Goal: Task Accomplishment & Management: Complete application form

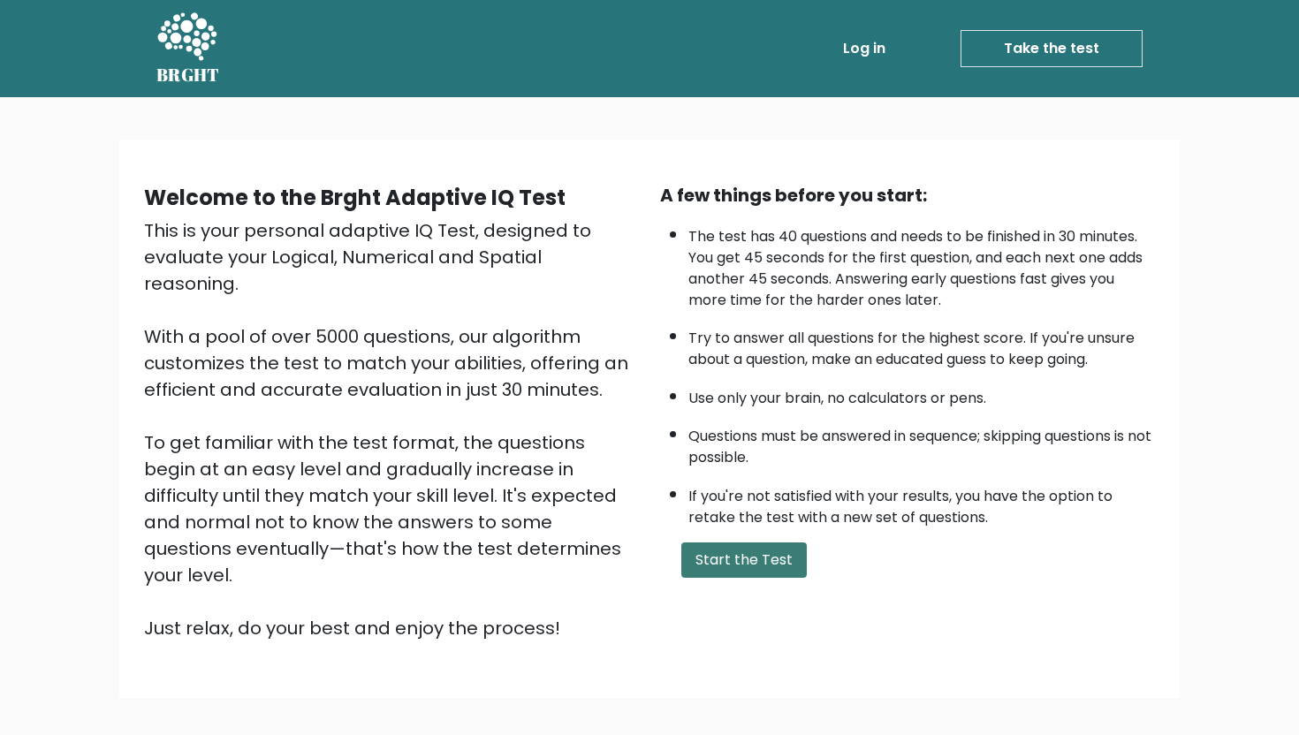
click at [728, 564] on button "Start the Test" at bounding box center [744, 560] width 126 height 35
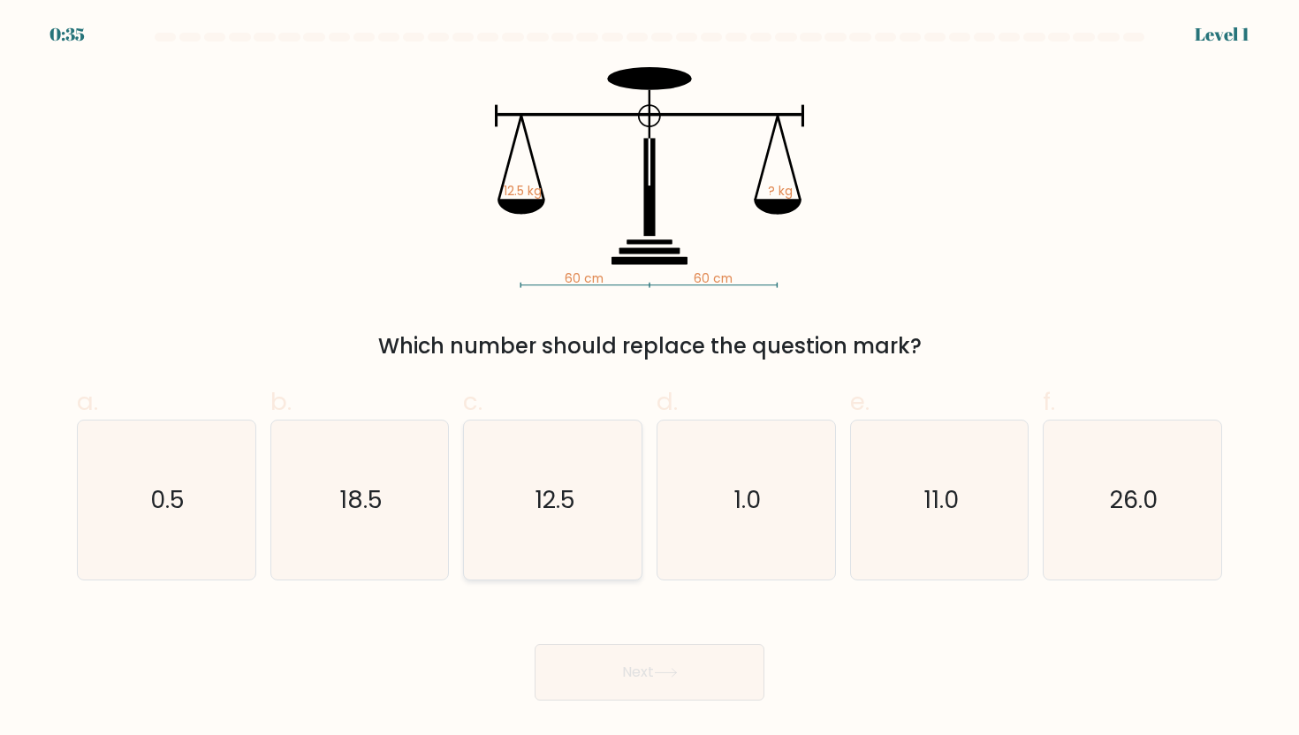
click at [592, 554] on icon "12.5" at bounding box center [553, 500] width 159 height 159
click at [650, 379] on input "c. 12.5" at bounding box center [650, 373] width 1 height 11
radio input "true"
click at [659, 666] on button "Next" at bounding box center [650, 672] width 230 height 57
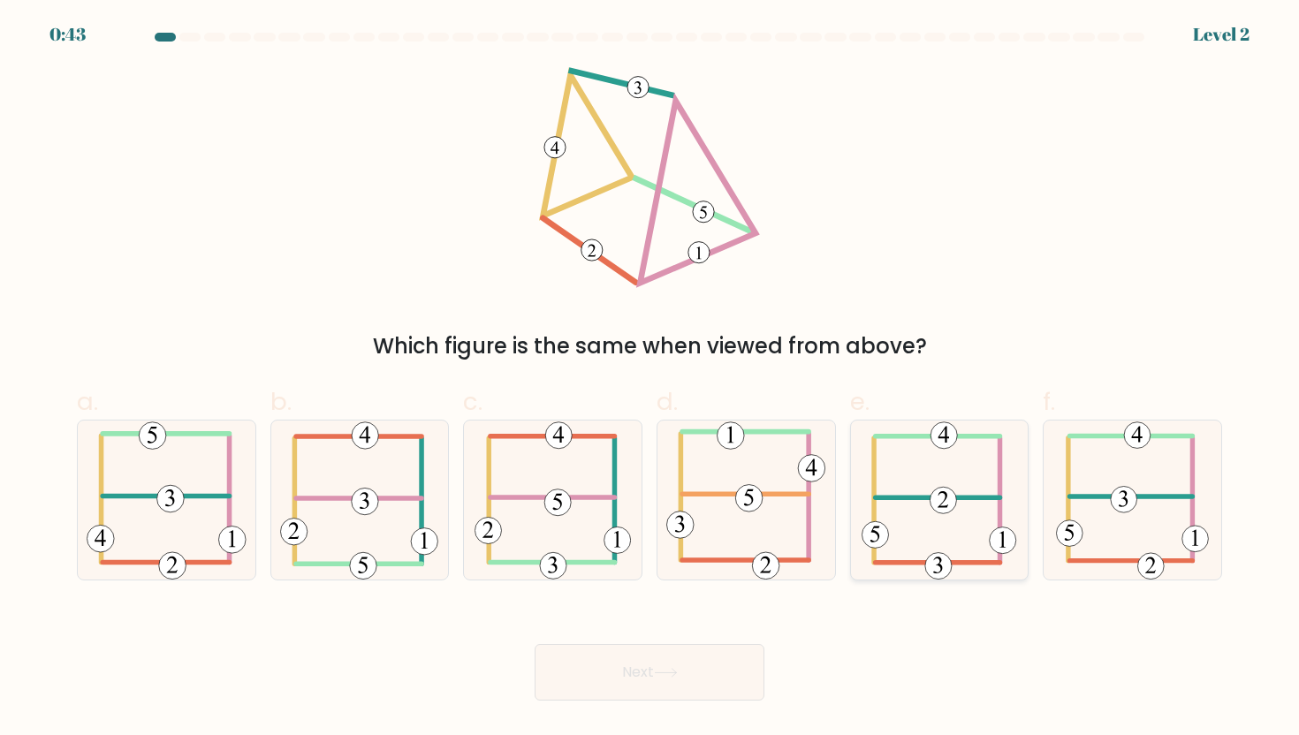
click at [966, 513] on icon at bounding box center [939, 500] width 155 height 159
click at [650, 379] on input "e." at bounding box center [650, 373] width 1 height 11
radio input "true"
click at [605, 681] on button "Next" at bounding box center [650, 672] width 230 height 57
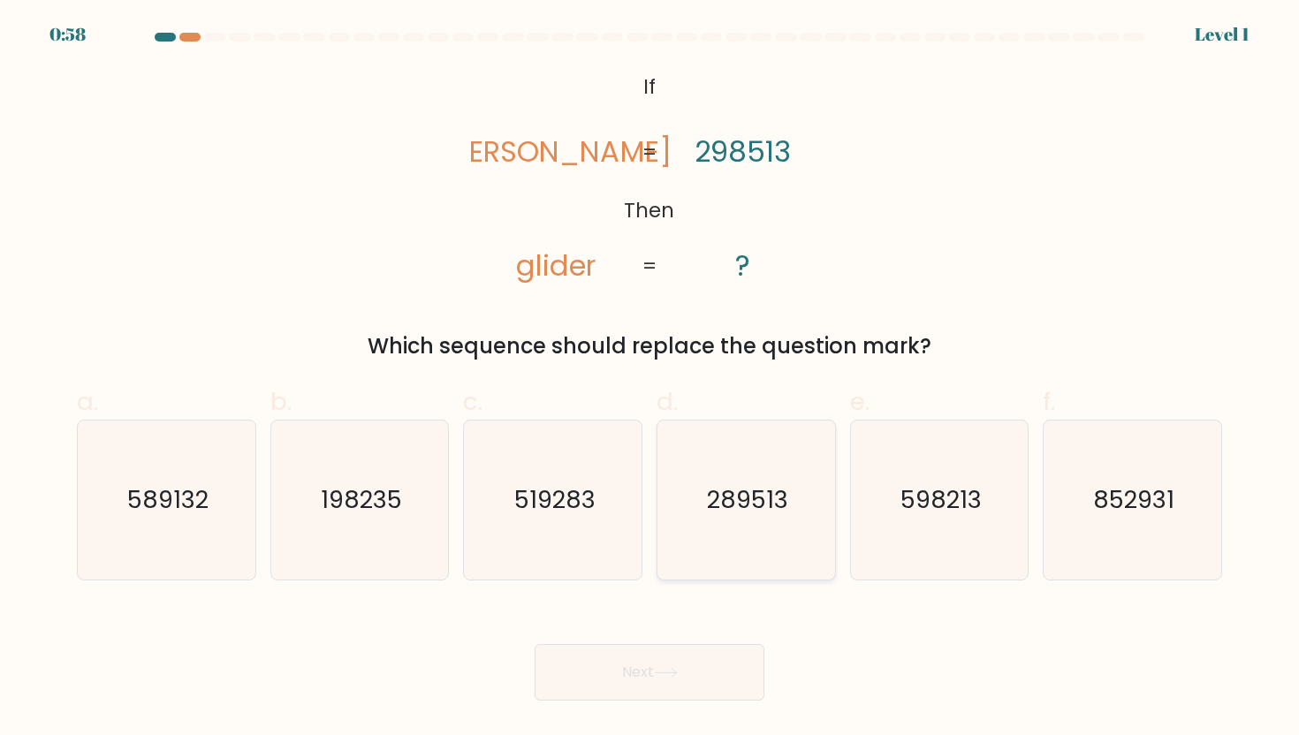
click at [746, 516] on text "289513" at bounding box center [747, 499] width 81 height 33
click at [650, 379] on input "d. 289513" at bounding box center [650, 373] width 1 height 11
radio input "true"
click at [662, 653] on button "Next" at bounding box center [650, 672] width 230 height 57
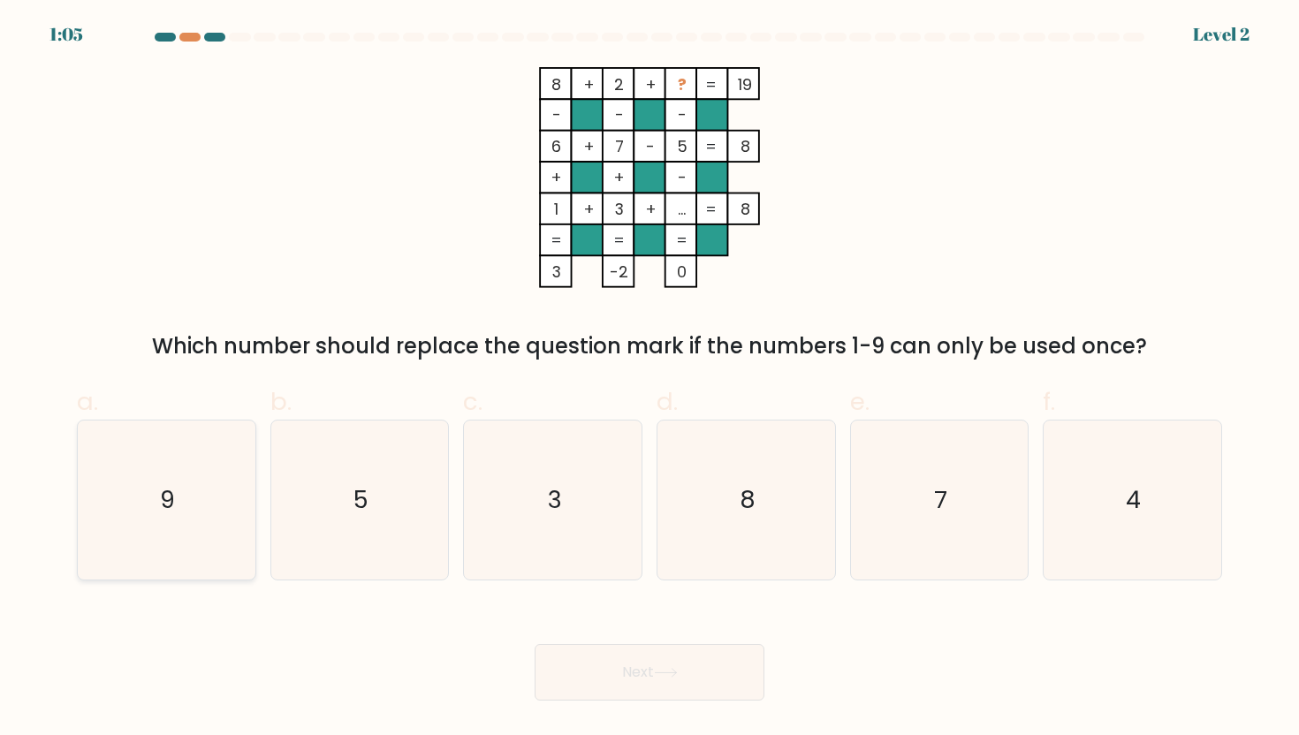
click at [169, 564] on icon "9" at bounding box center [166, 500] width 159 height 159
click at [650, 379] on input "a. 9" at bounding box center [650, 373] width 1 height 11
radio input "true"
click at [692, 664] on button "Next" at bounding box center [650, 672] width 230 height 57
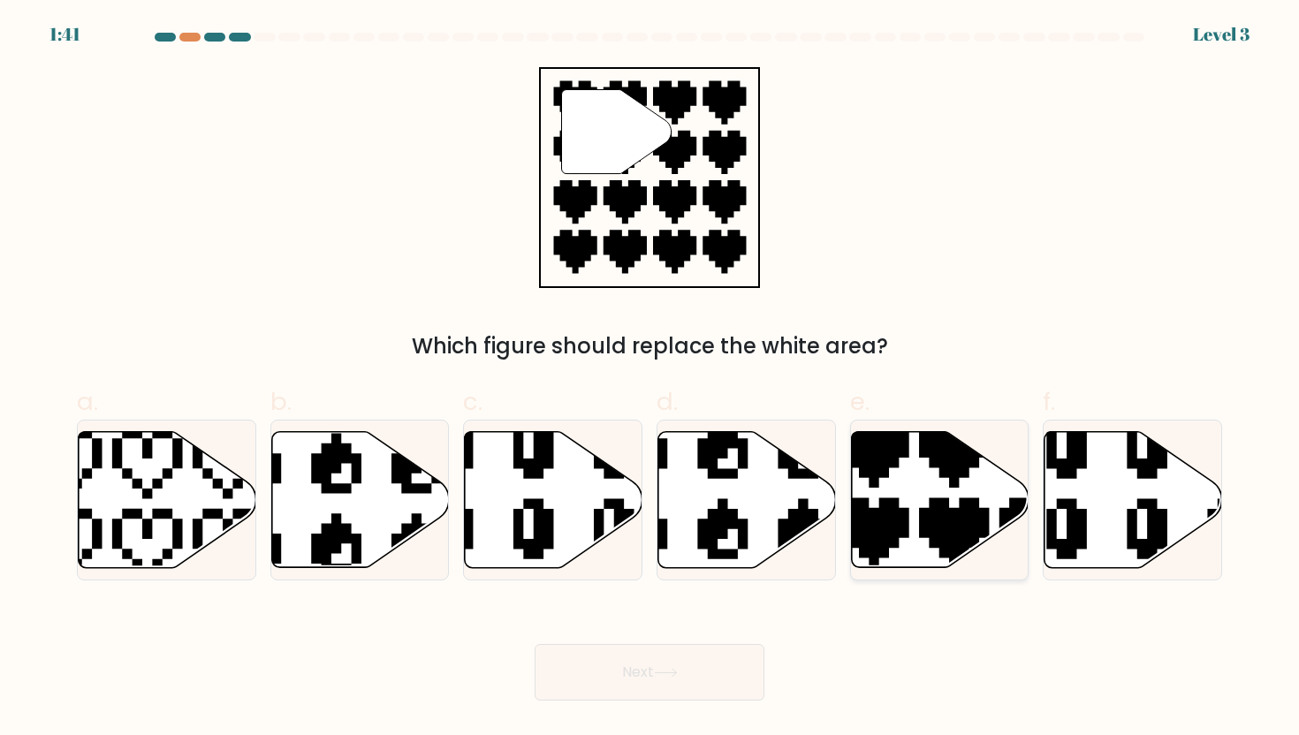
click at [902, 548] on icon at bounding box center [940, 499] width 178 height 136
click at [650, 379] on input "e." at bounding box center [650, 373] width 1 height 11
radio input "true"
click at [662, 685] on button "Next" at bounding box center [650, 672] width 230 height 57
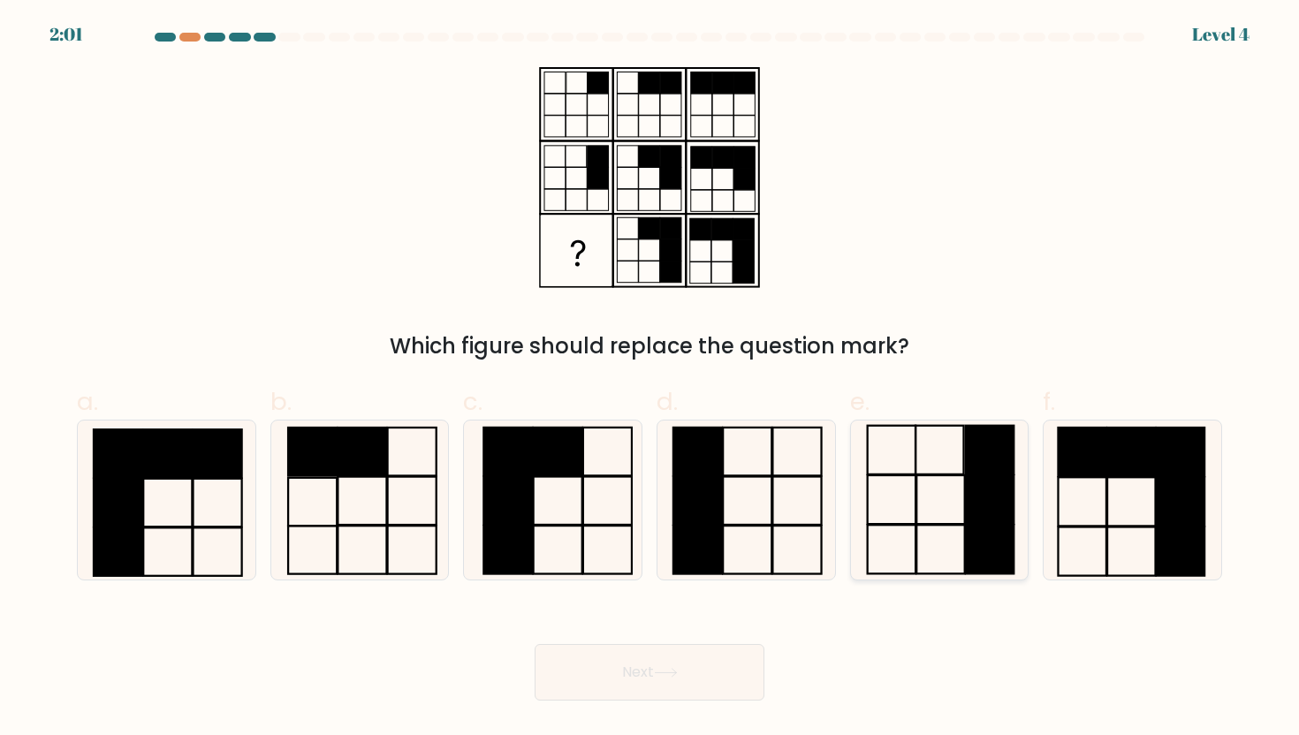
click at [930, 516] on icon at bounding box center [939, 500] width 159 height 159
click at [650, 379] on input "e." at bounding box center [650, 373] width 1 height 11
radio input "true"
click at [683, 677] on button "Next" at bounding box center [650, 672] width 230 height 57
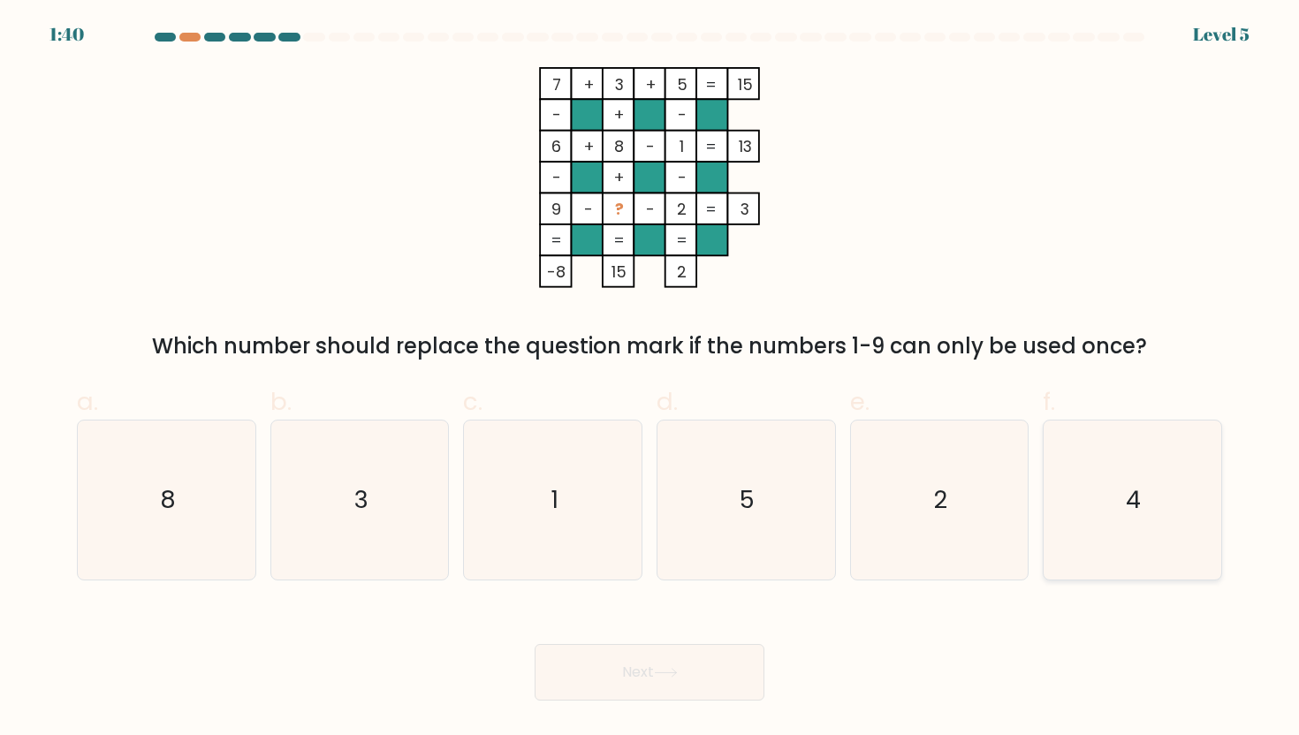
click at [1145, 519] on icon "4" at bounding box center [1132, 500] width 159 height 159
click at [650, 379] on input "f. 4" at bounding box center [650, 373] width 1 height 11
radio input "true"
click at [617, 681] on button "Next" at bounding box center [650, 672] width 230 height 57
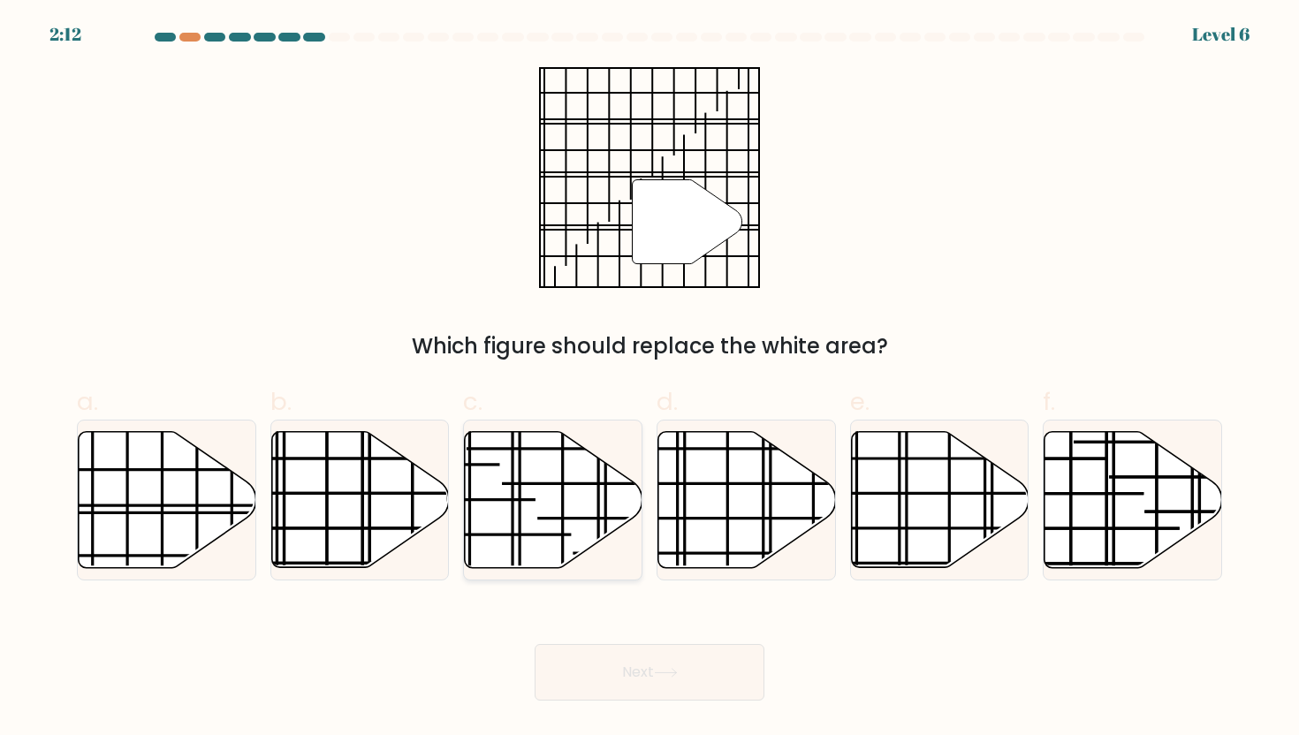
click at [559, 518] on line at bounding box center [661, 518] width 248 height 0
click at [650, 379] on input "c." at bounding box center [650, 373] width 1 height 11
radio input "true"
click at [676, 676] on icon at bounding box center [666, 673] width 24 height 10
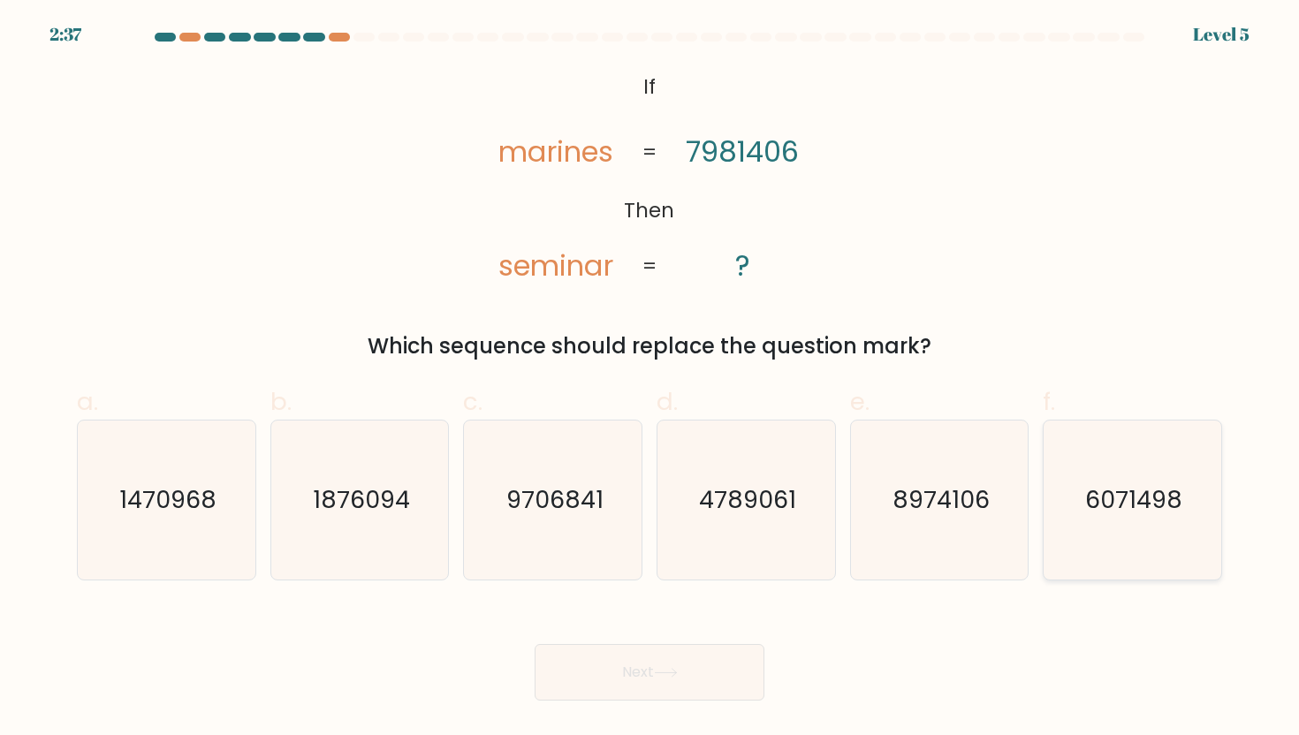
click at [1136, 464] on icon "6071498" at bounding box center [1132, 500] width 159 height 159
click at [650, 379] on input "f. 6071498" at bounding box center [650, 373] width 1 height 11
radio input "true"
click at [633, 672] on button "Next" at bounding box center [650, 672] width 230 height 57
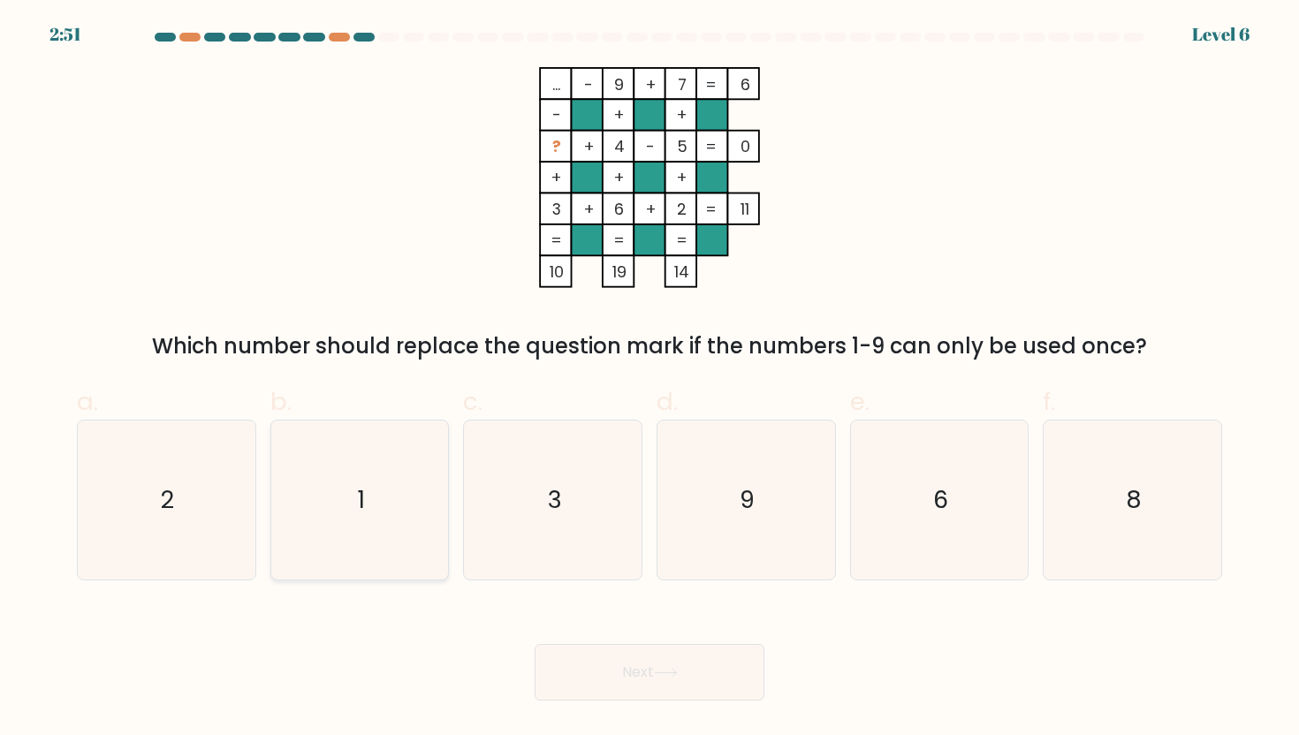
click at [404, 495] on icon "1" at bounding box center [359, 500] width 159 height 159
click at [650, 379] on input "b. 1" at bounding box center [650, 373] width 1 height 11
radio input "true"
click at [689, 681] on button "Next" at bounding box center [650, 672] width 230 height 57
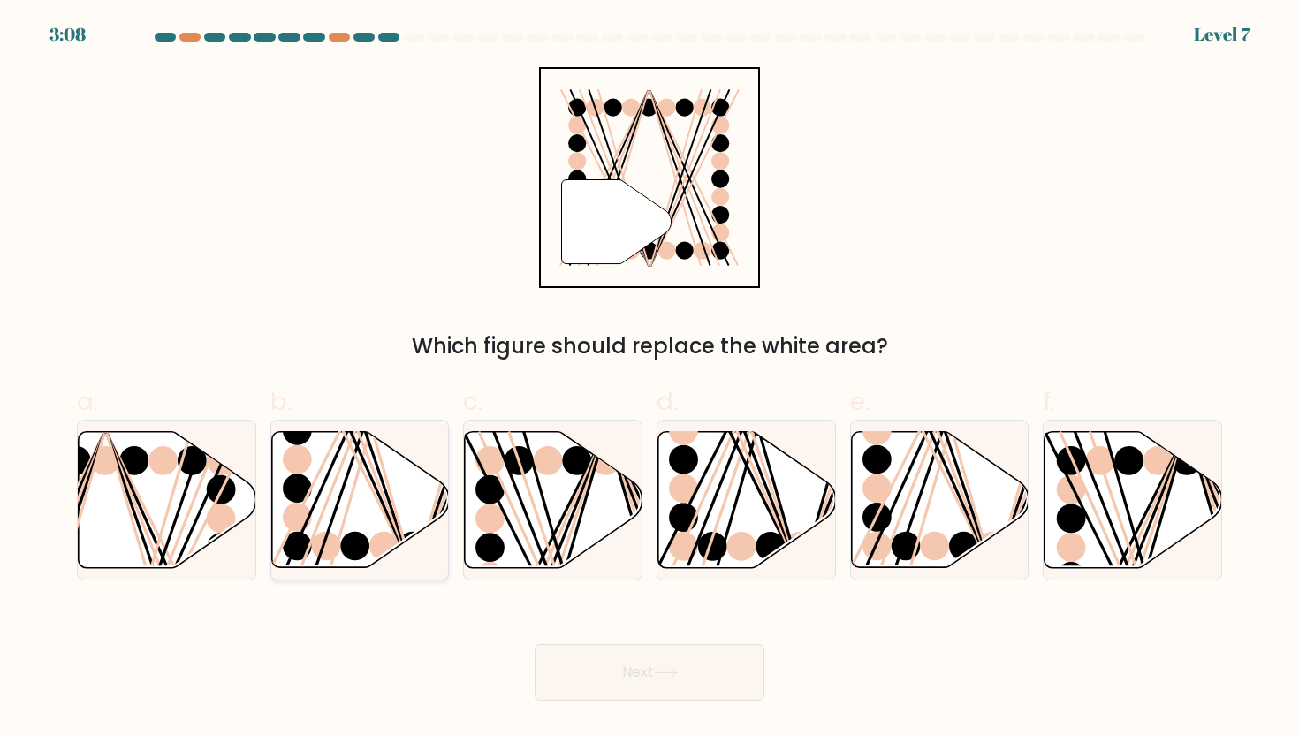
click at [386, 541] on ellipse at bounding box center [383, 546] width 29 height 29
click at [650, 379] on input "b." at bounding box center [650, 373] width 1 height 11
radio input "true"
click at [605, 650] on button "Next" at bounding box center [650, 672] width 230 height 57
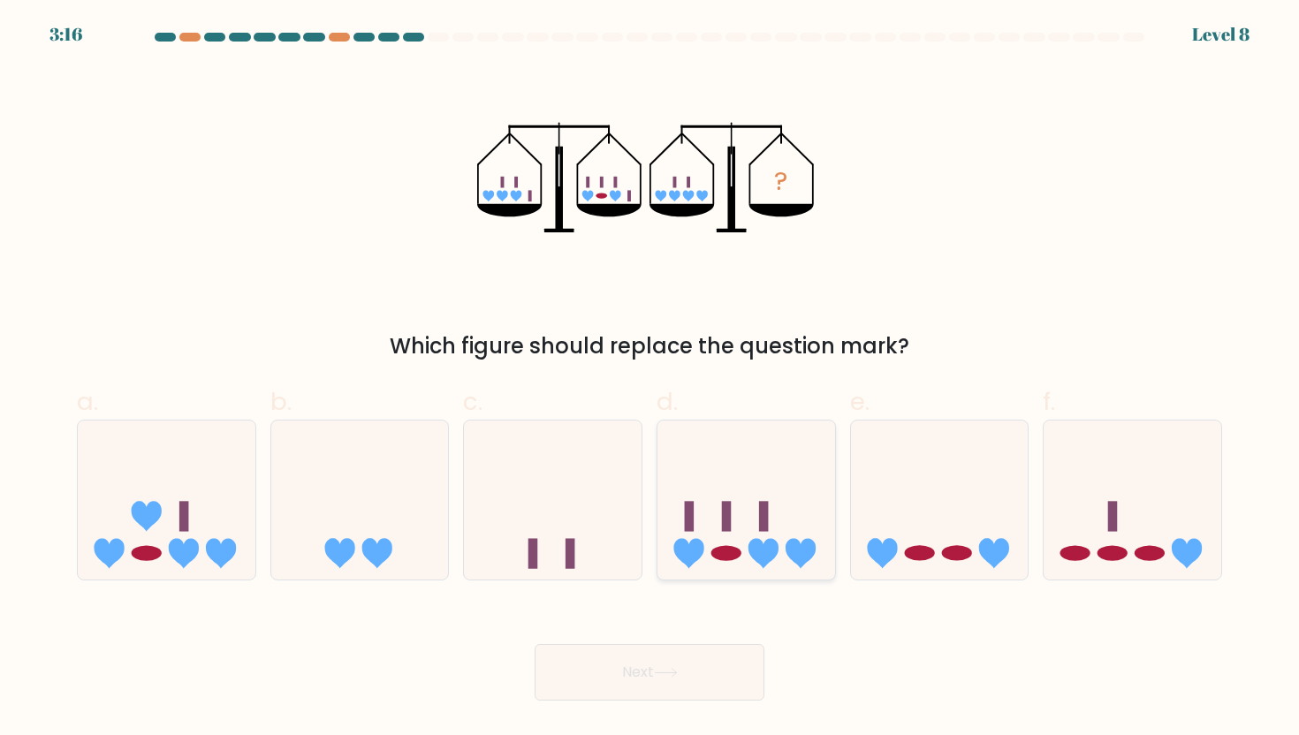
click at [794, 537] on icon at bounding box center [747, 500] width 178 height 147
click at [650, 379] on input "d." at bounding box center [650, 373] width 1 height 11
radio input "true"
click at [721, 660] on button "Next" at bounding box center [650, 672] width 230 height 57
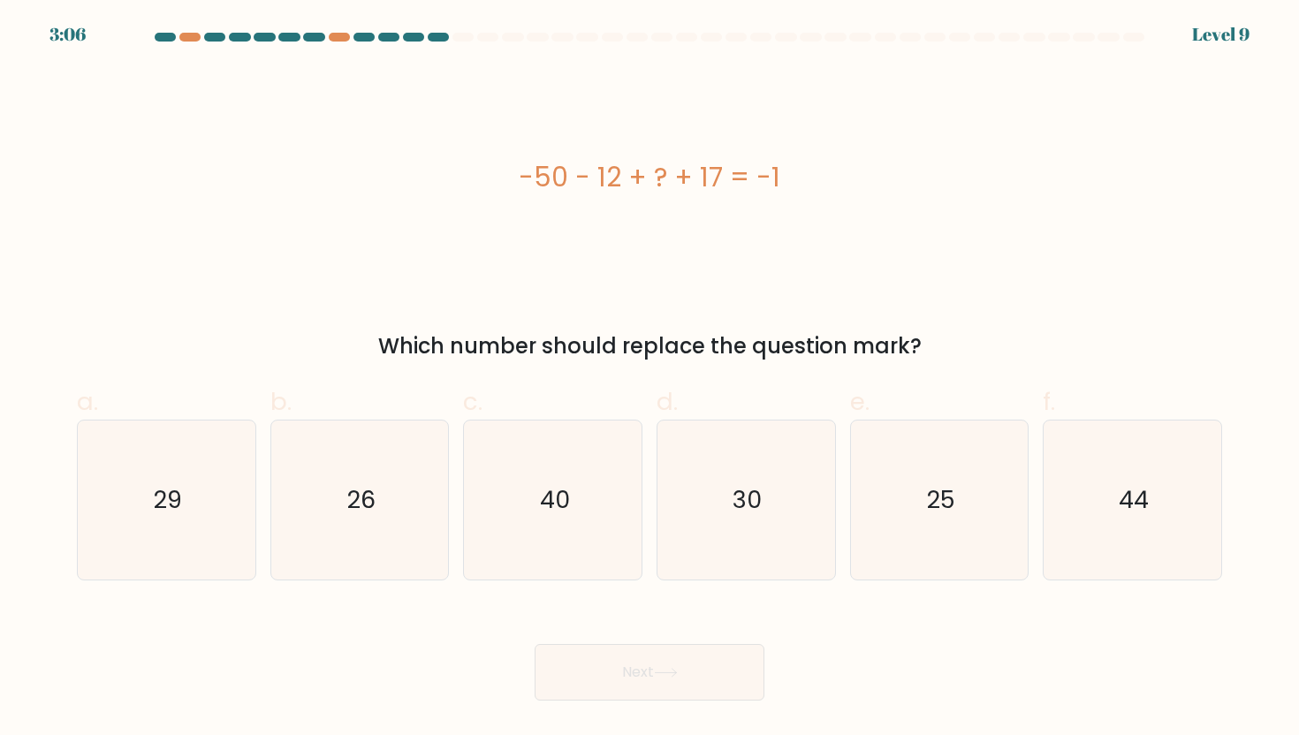
click at [1229, 459] on div "f. 44" at bounding box center [1133, 483] width 194 height 198
click at [1142, 473] on icon "44" at bounding box center [1132, 500] width 159 height 159
click at [650, 379] on input "f. 44" at bounding box center [650, 373] width 1 height 11
radio input "true"
click at [613, 670] on button "Next" at bounding box center [650, 672] width 230 height 57
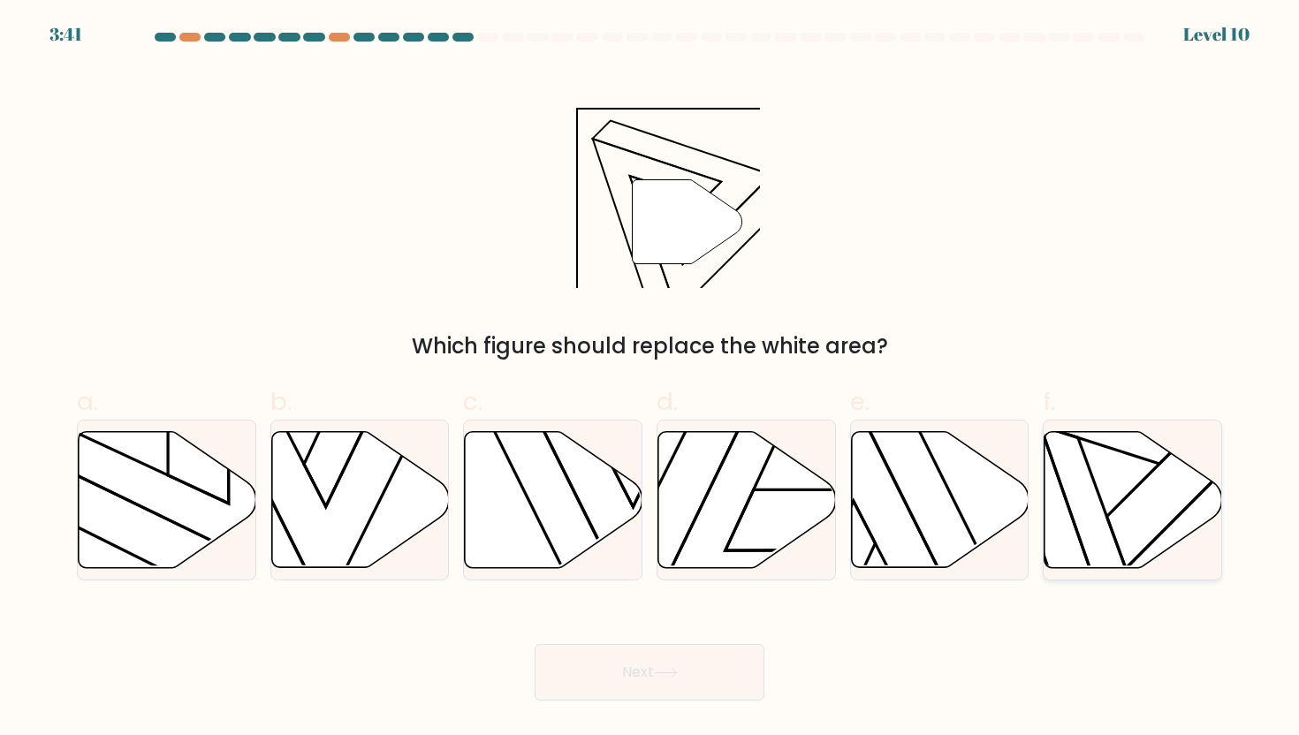
click at [1110, 483] on icon at bounding box center [1134, 499] width 178 height 136
click at [650, 379] on input "f." at bounding box center [650, 373] width 1 height 11
radio input "true"
click at [676, 669] on icon at bounding box center [665, 673] width 21 height 8
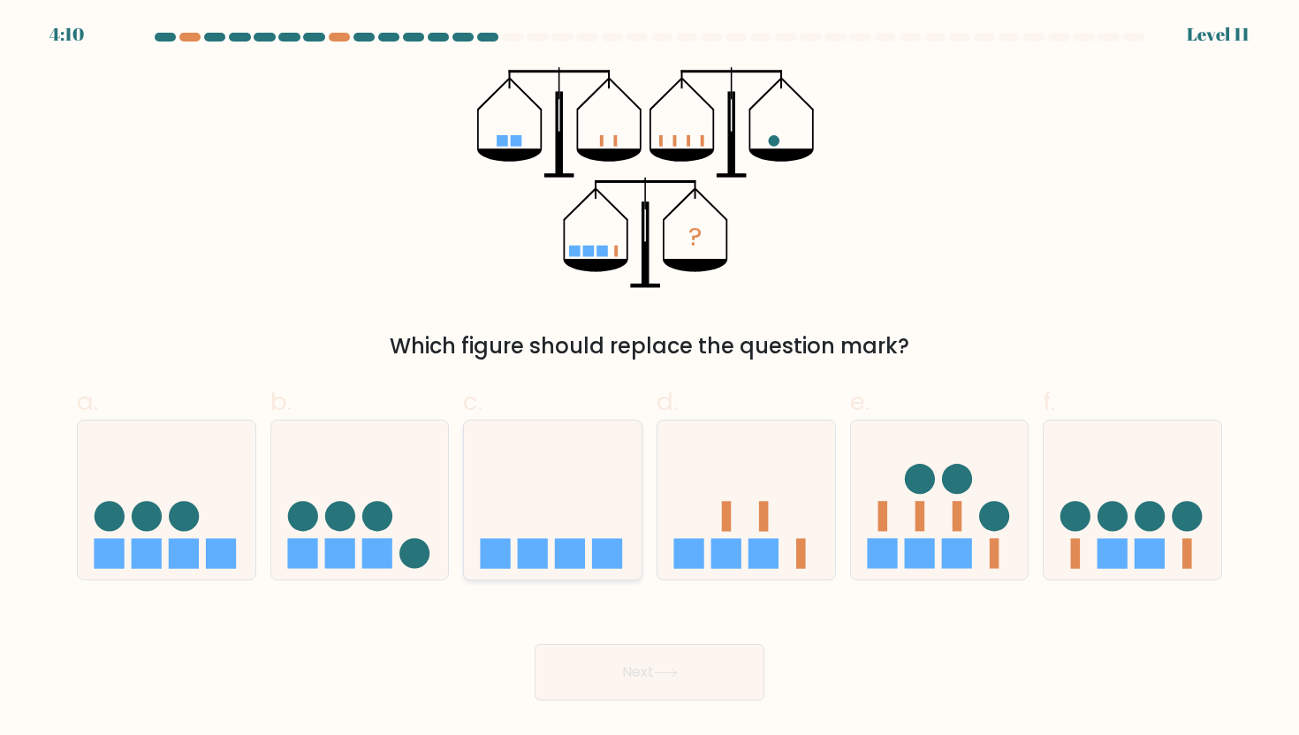
click at [516, 508] on icon at bounding box center [553, 500] width 178 height 147
click at [650, 379] on input "c." at bounding box center [650, 373] width 1 height 11
radio input "true"
click at [650, 694] on button "Next" at bounding box center [650, 672] width 230 height 57
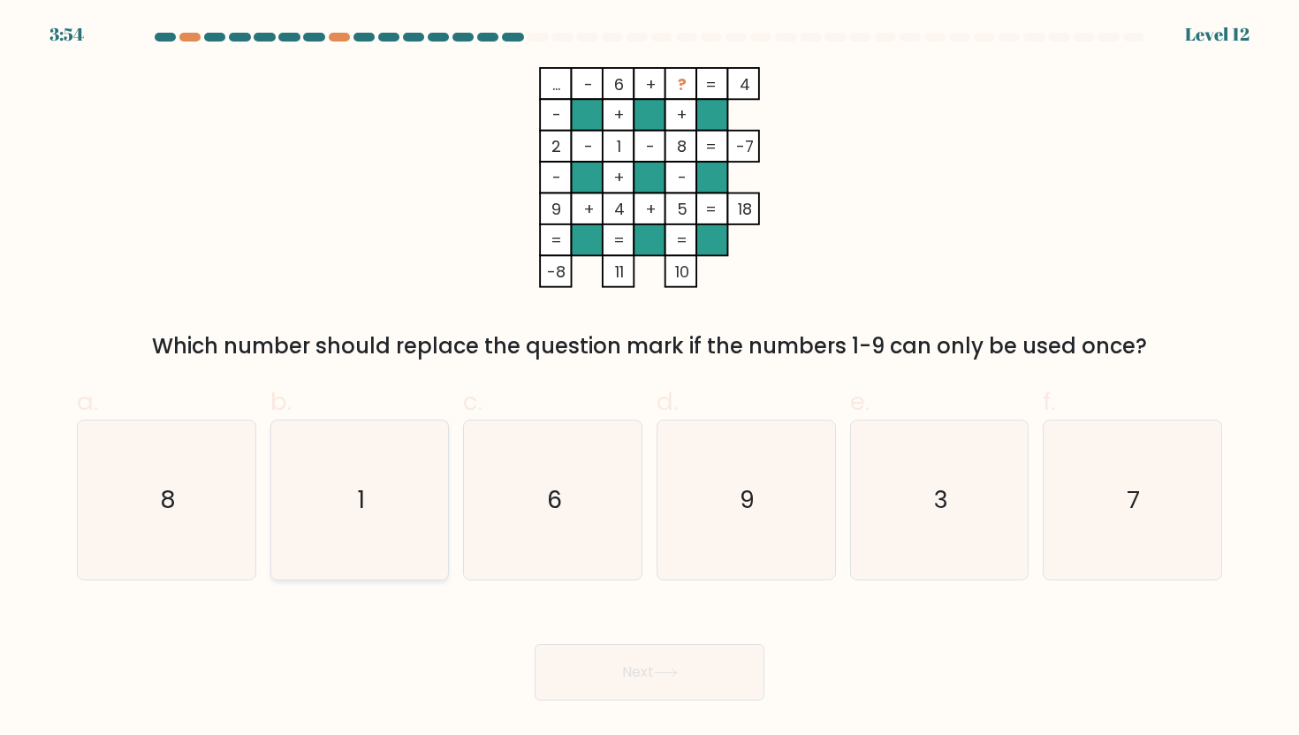
click at [382, 520] on icon "1" at bounding box center [359, 500] width 159 height 159
click at [650, 379] on input "b. 1" at bounding box center [650, 373] width 1 height 11
radio input "true"
click at [649, 666] on button "Next" at bounding box center [650, 672] width 230 height 57
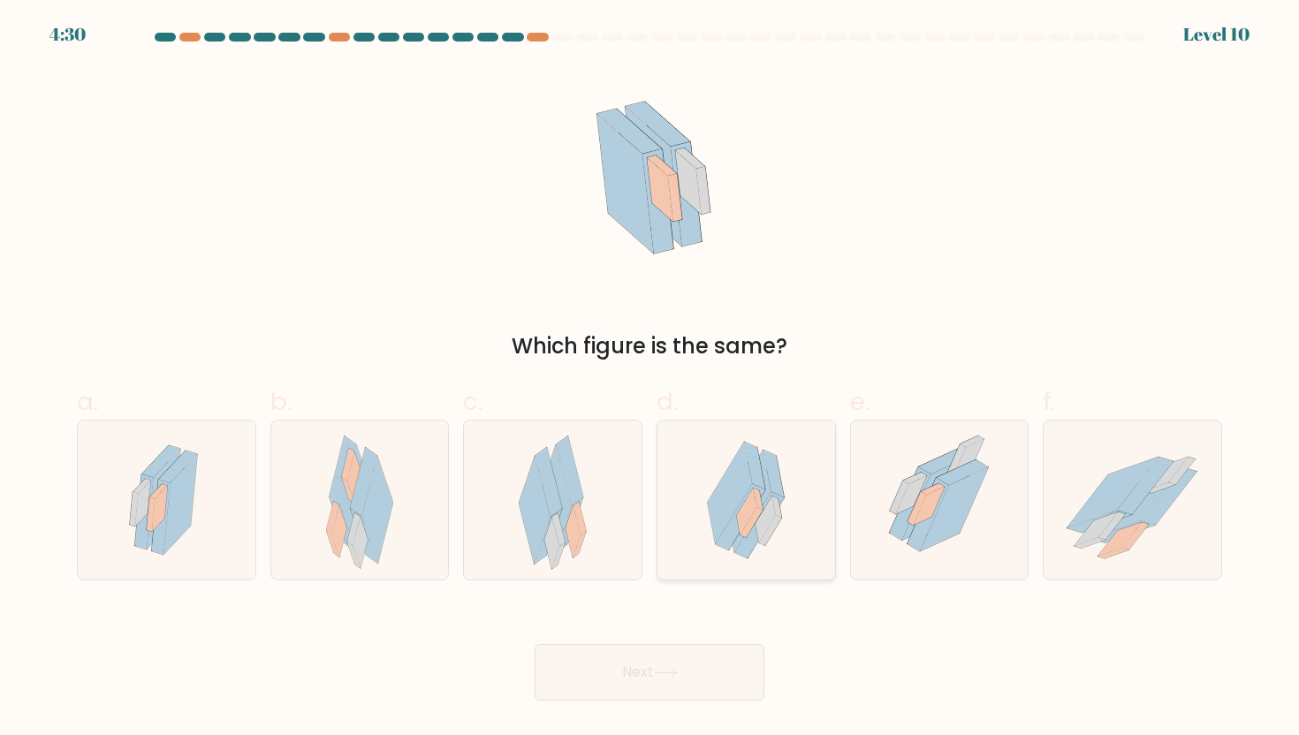
click at [737, 536] on icon at bounding box center [743, 498] width 45 height 103
click at [650, 379] on input "d." at bounding box center [650, 373] width 1 height 11
radio input "true"
click at [671, 679] on button "Next" at bounding box center [650, 672] width 230 height 57
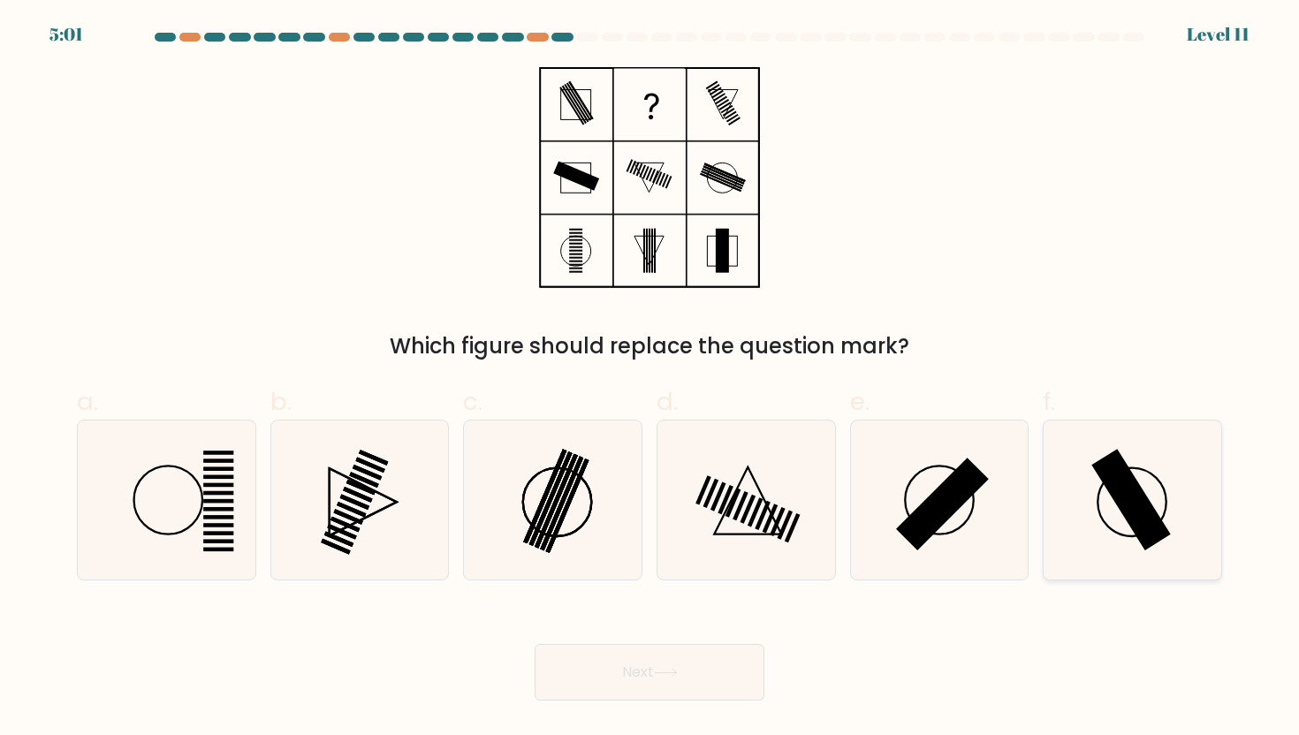
click at [1192, 464] on icon at bounding box center [1132, 500] width 159 height 159
click at [650, 379] on input "f." at bounding box center [650, 373] width 1 height 11
radio input "true"
click at [704, 671] on button "Next" at bounding box center [650, 672] width 230 height 57
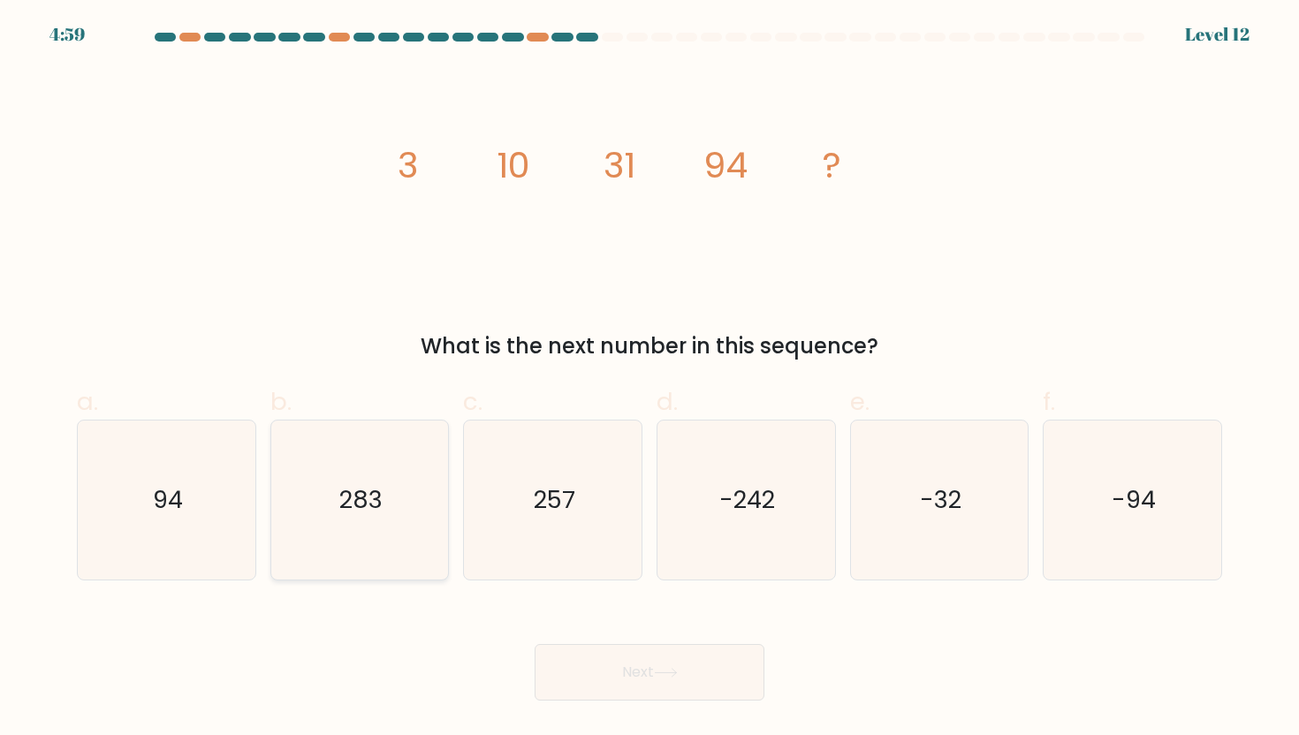
click at [427, 564] on icon "283" at bounding box center [359, 500] width 159 height 159
click at [650, 379] on input "b. 283" at bounding box center [650, 373] width 1 height 11
radio input "true"
click at [651, 663] on button "Next" at bounding box center [650, 672] width 230 height 57
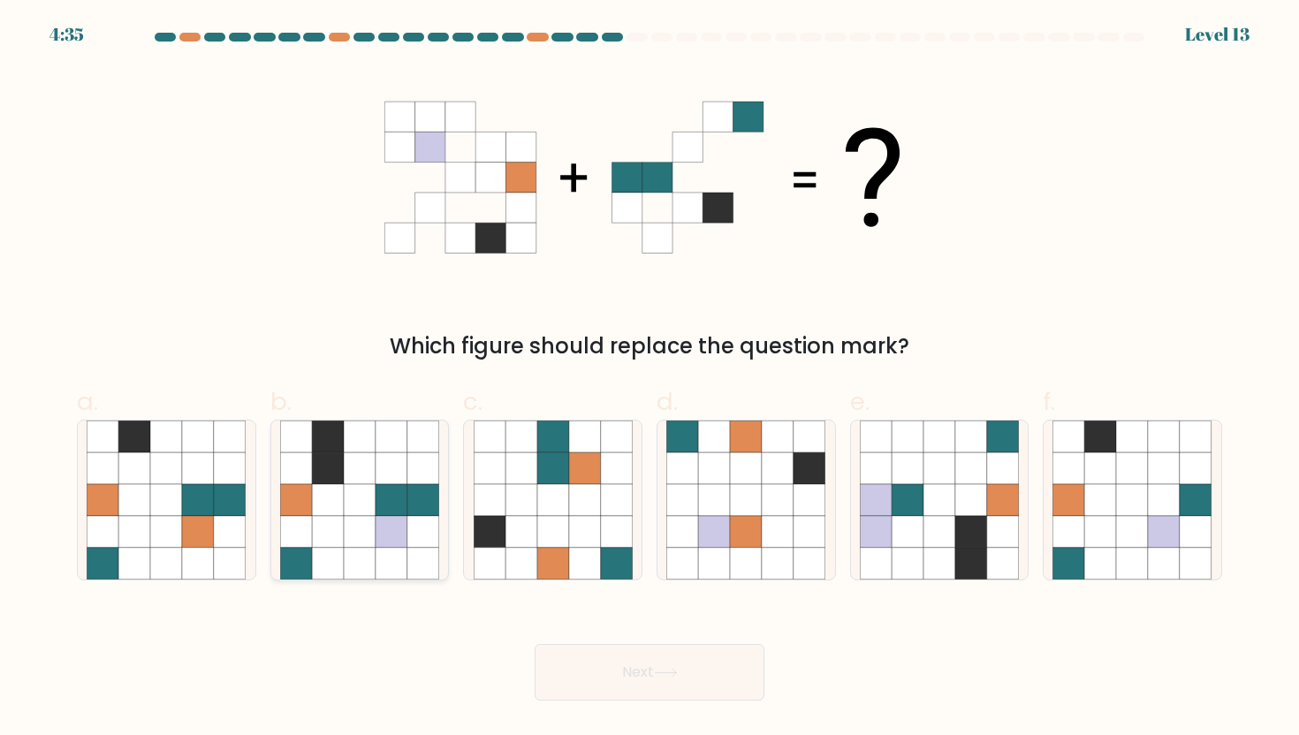
click at [374, 518] on icon at bounding box center [360, 532] width 32 height 32
click at [650, 379] on input "b." at bounding box center [650, 373] width 1 height 11
radio input "true"
click at [577, 664] on button "Next" at bounding box center [650, 672] width 230 height 57
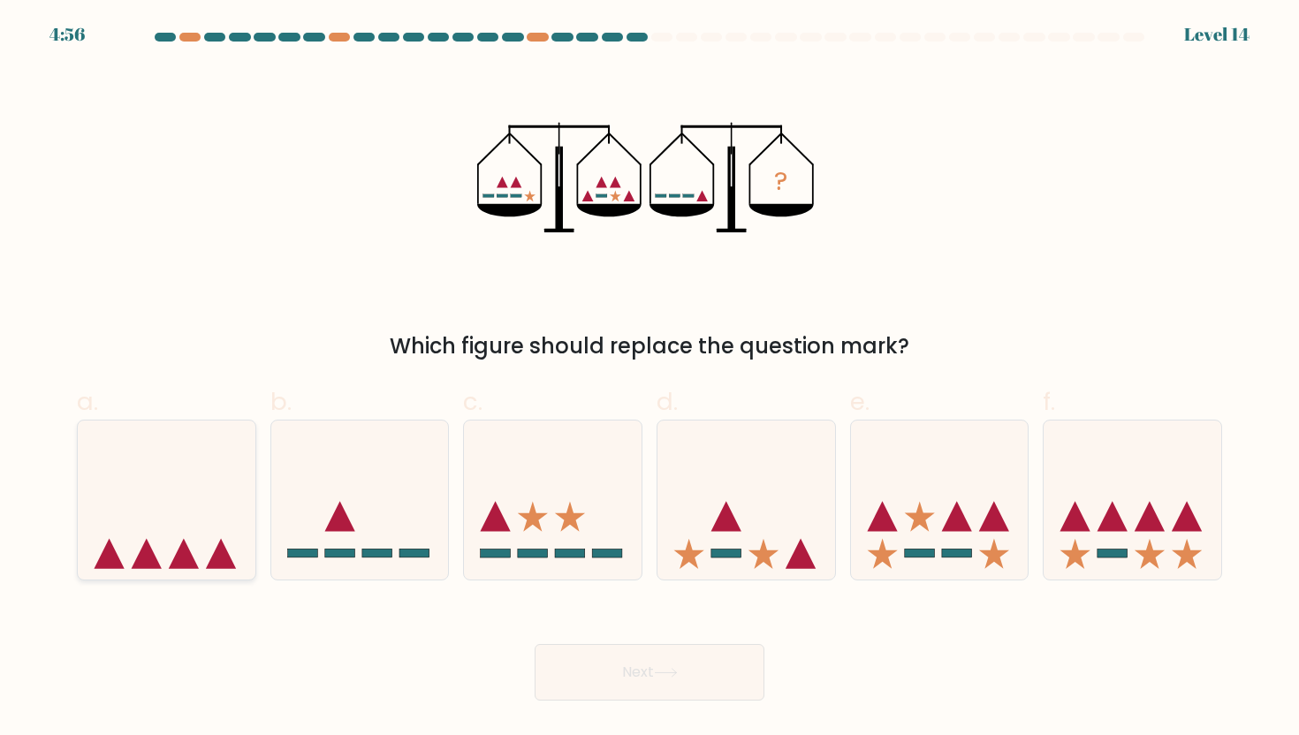
click at [216, 533] on icon at bounding box center [167, 500] width 178 height 147
click at [650, 379] on input "a." at bounding box center [650, 373] width 1 height 11
radio input "true"
click at [392, 547] on icon at bounding box center [360, 500] width 178 height 147
click at [650, 379] on input "b." at bounding box center [650, 373] width 1 height 11
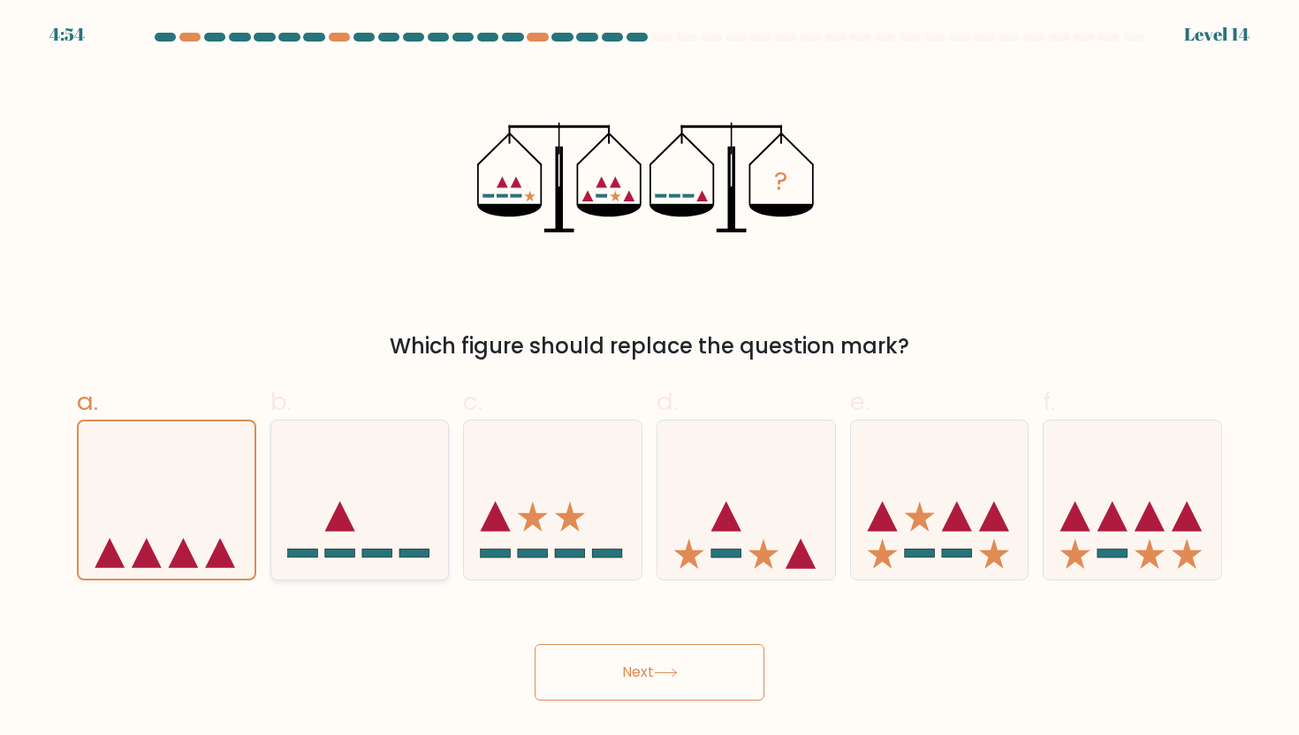
radio input "true"
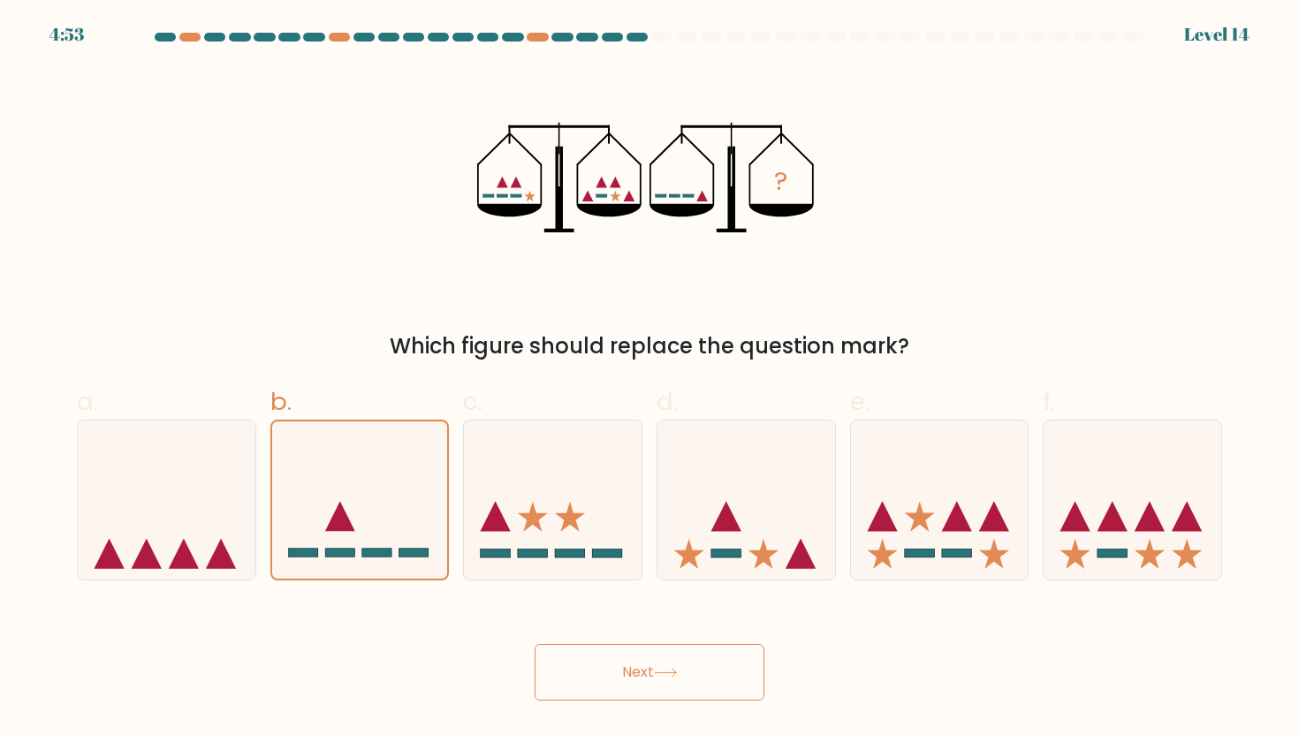
click at [618, 670] on button "Next" at bounding box center [650, 672] width 230 height 57
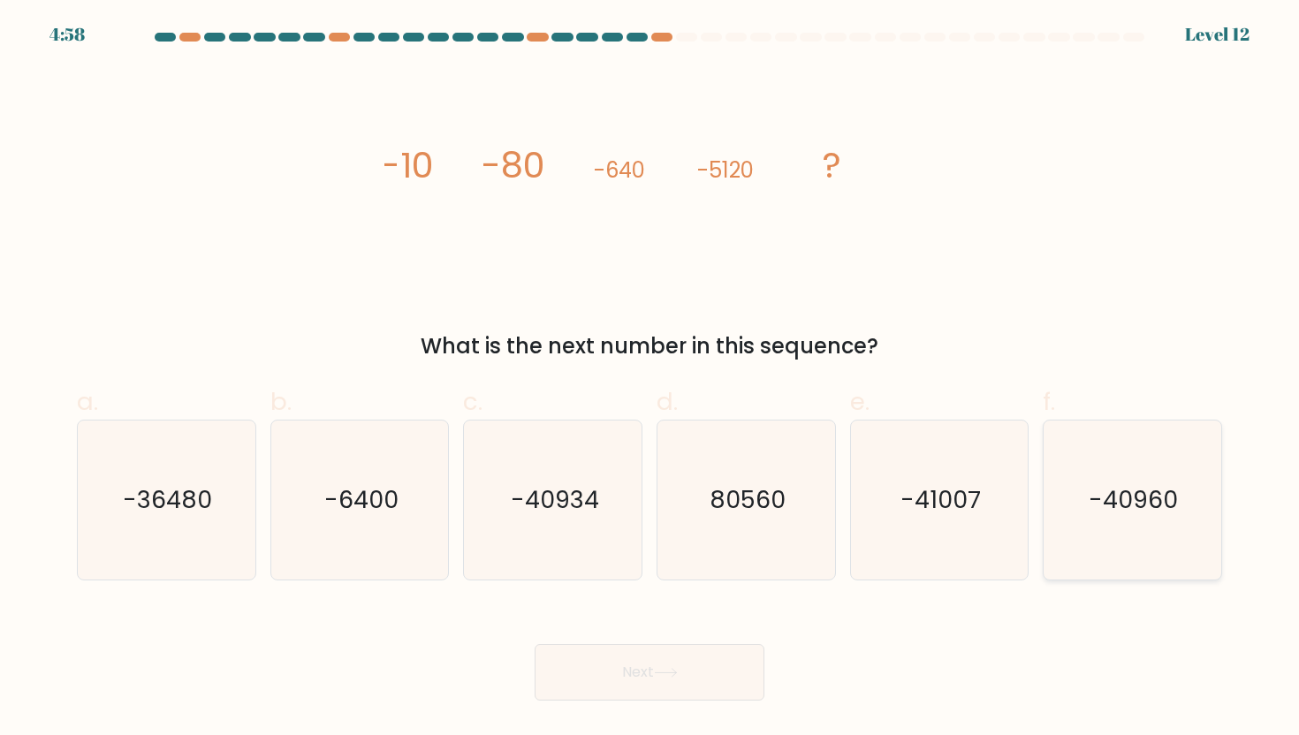
click at [1078, 512] on icon "-40960" at bounding box center [1132, 500] width 159 height 159
click at [650, 379] on input "f. -40960" at bounding box center [650, 373] width 1 height 11
radio input "true"
click at [697, 685] on button "Next" at bounding box center [650, 672] width 230 height 57
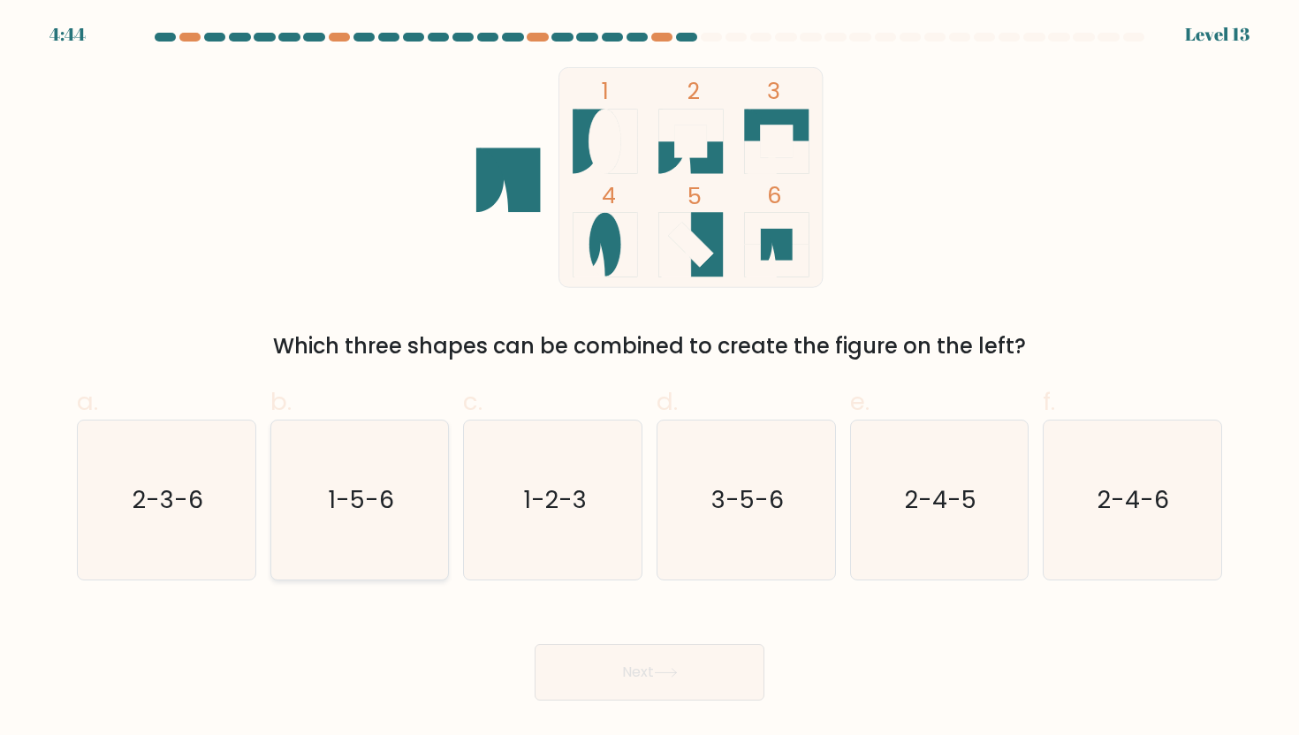
click at [382, 529] on icon "1-5-6" at bounding box center [359, 500] width 159 height 159
click at [650, 379] on input "b. 1-5-6" at bounding box center [650, 373] width 1 height 11
radio input "true"
click at [694, 683] on button "Next" at bounding box center [650, 672] width 230 height 57
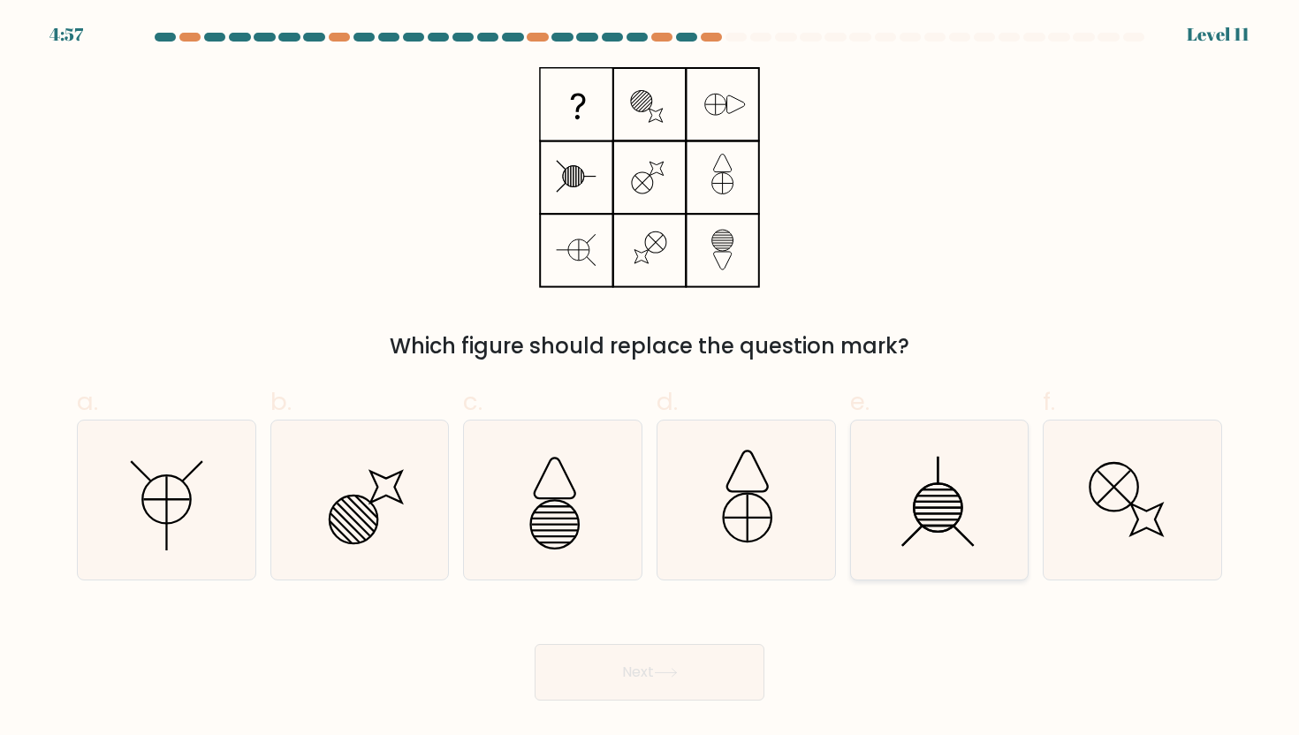
click at [962, 520] on icon at bounding box center [939, 500] width 159 height 159
click at [650, 379] on input "e." at bounding box center [650, 373] width 1 height 11
radio input "true"
click at [682, 663] on button "Next" at bounding box center [650, 672] width 230 height 57
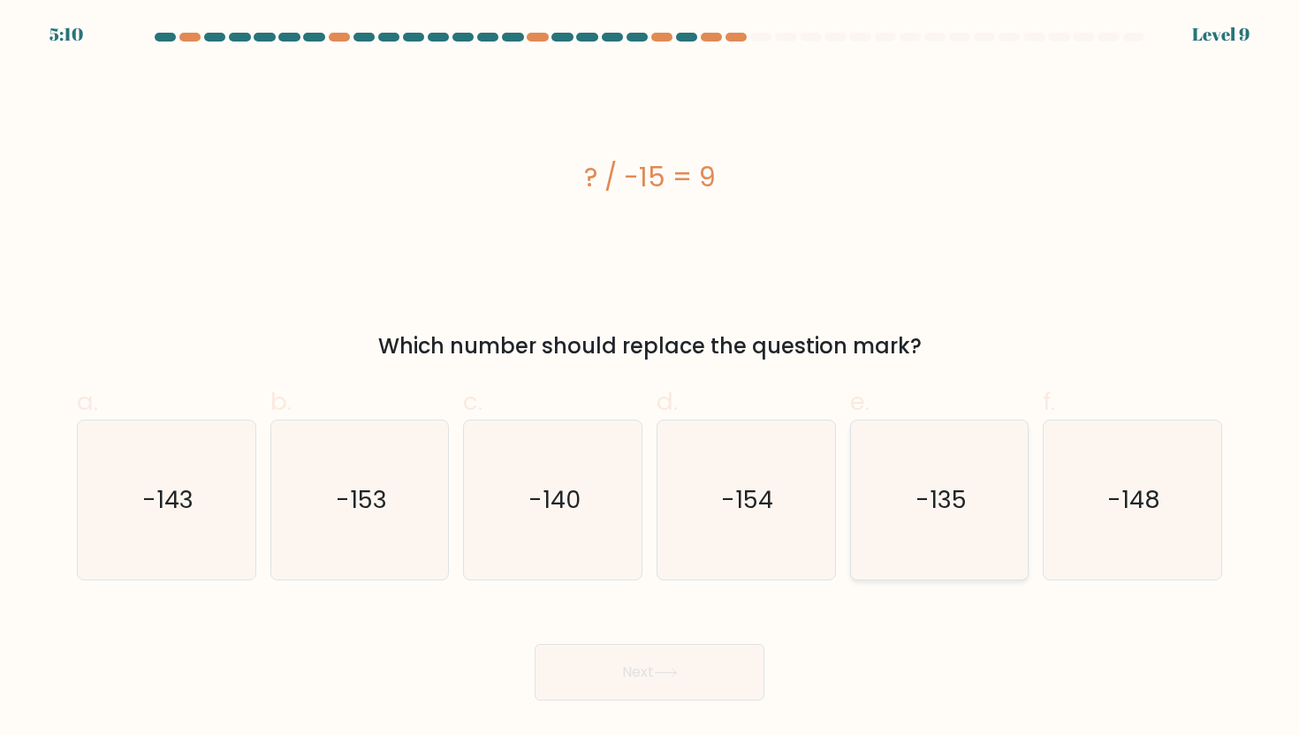
click at [909, 536] on icon "-135" at bounding box center [939, 500] width 159 height 159
click at [650, 379] on input "e. -135" at bounding box center [650, 373] width 1 height 11
radio input "true"
click at [681, 682] on button "Next" at bounding box center [650, 672] width 230 height 57
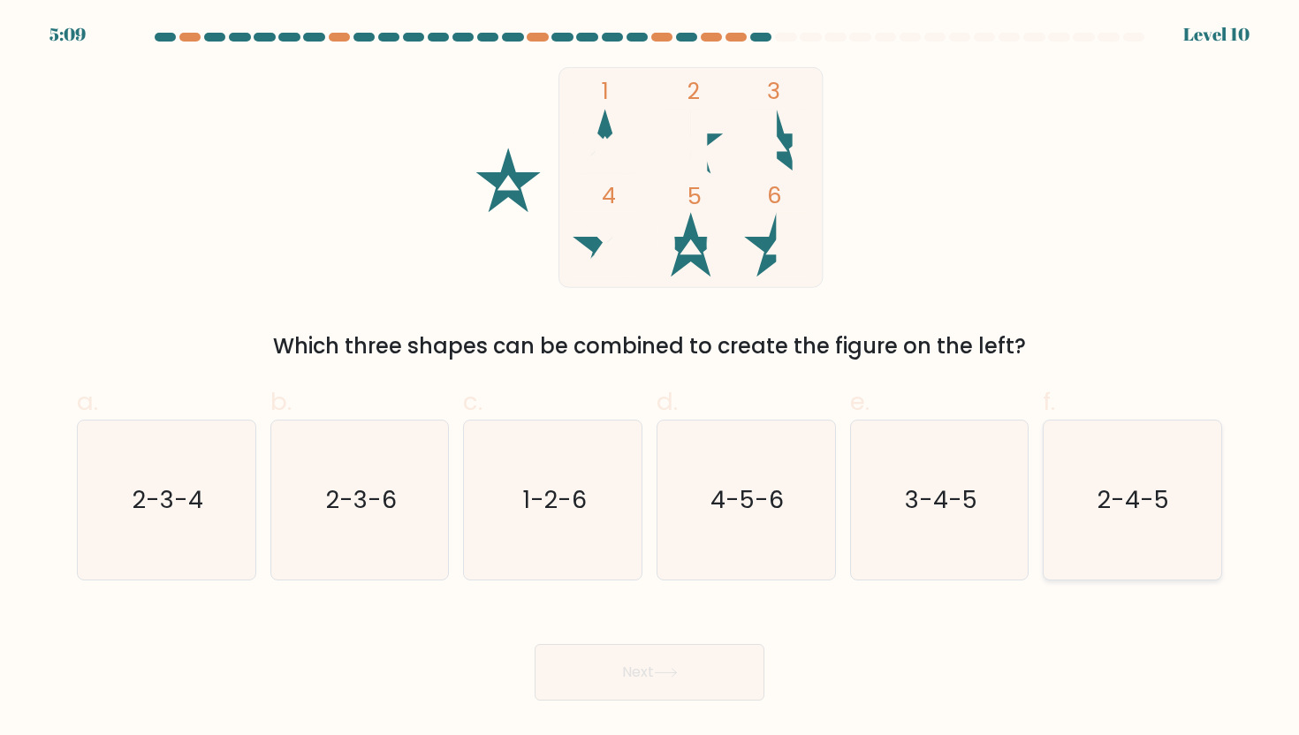
click at [1137, 539] on icon "2-4-5" at bounding box center [1132, 500] width 159 height 159
click at [650, 379] on input "f. 2-4-5" at bounding box center [650, 373] width 1 height 11
radio input "true"
click at [604, 685] on button "Next" at bounding box center [650, 672] width 230 height 57
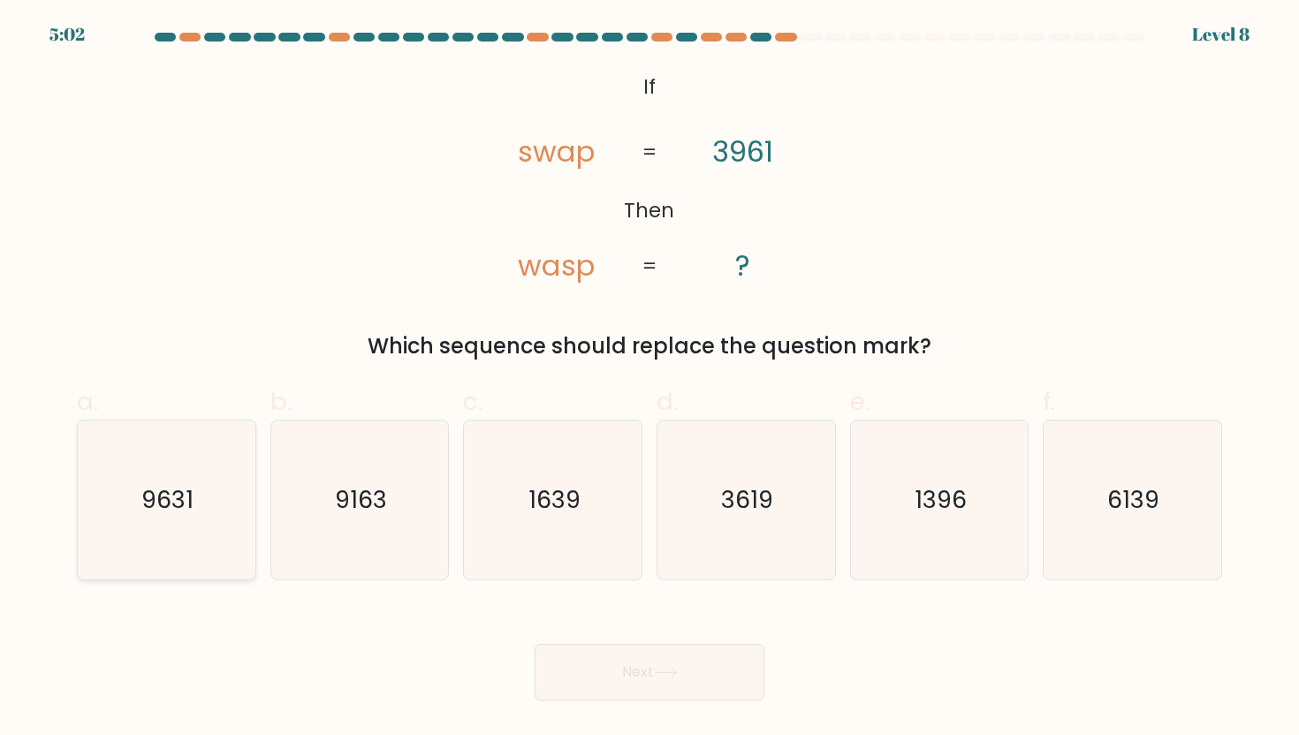
click at [177, 540] on icon "9631" at bounding box center [166, 500] width 159 height 159
click at [650, 379] on input "a. 9631" at bounding box center [650, 373] width 1 height 11
radio input "true"
click at [658, 681] on button "Next" at bounding box center [650, 672] width 230 height 57
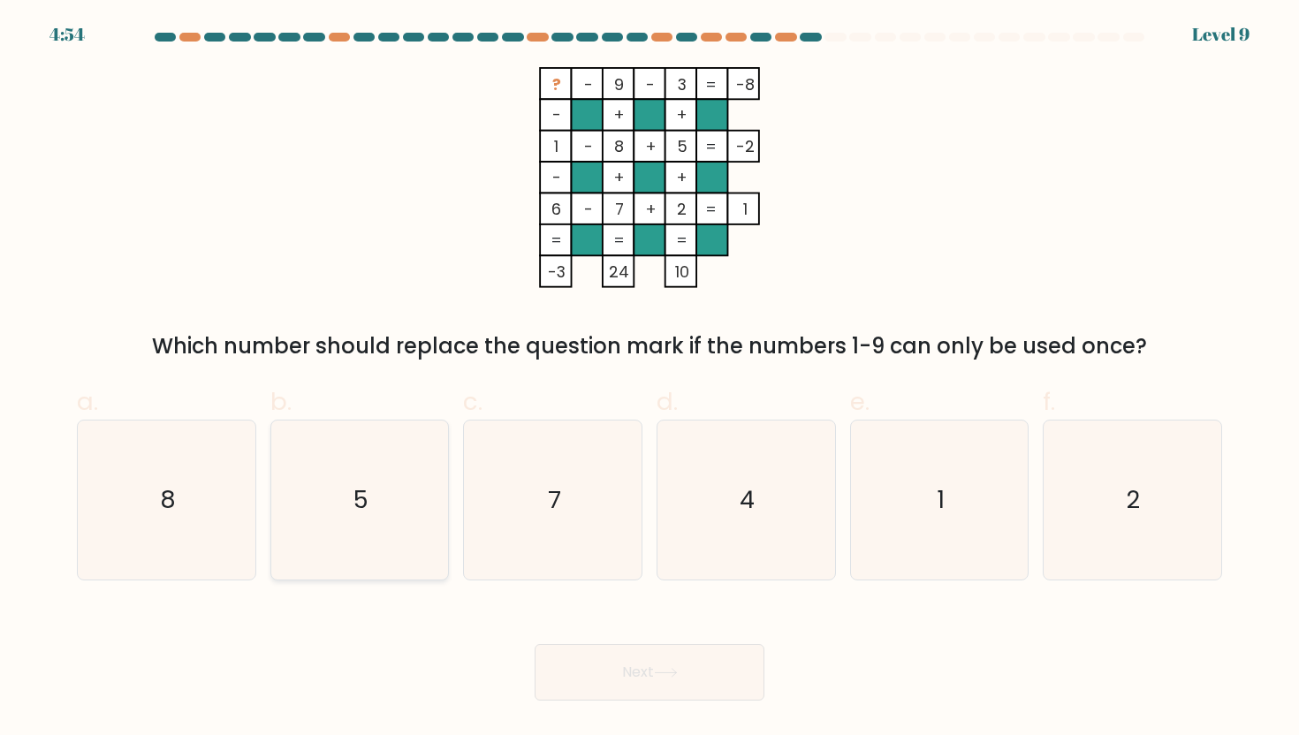
click at [382, 497] on icon "5" at bounding box center [359, 500] width 159 height 159
click at [650, 379] on input "b. 5" at bounding box center [650, 373] width 1 height 11
radio input "true"
click at [597, 661] on button "Next" at bounding box center [650, 672] width 230 height 57
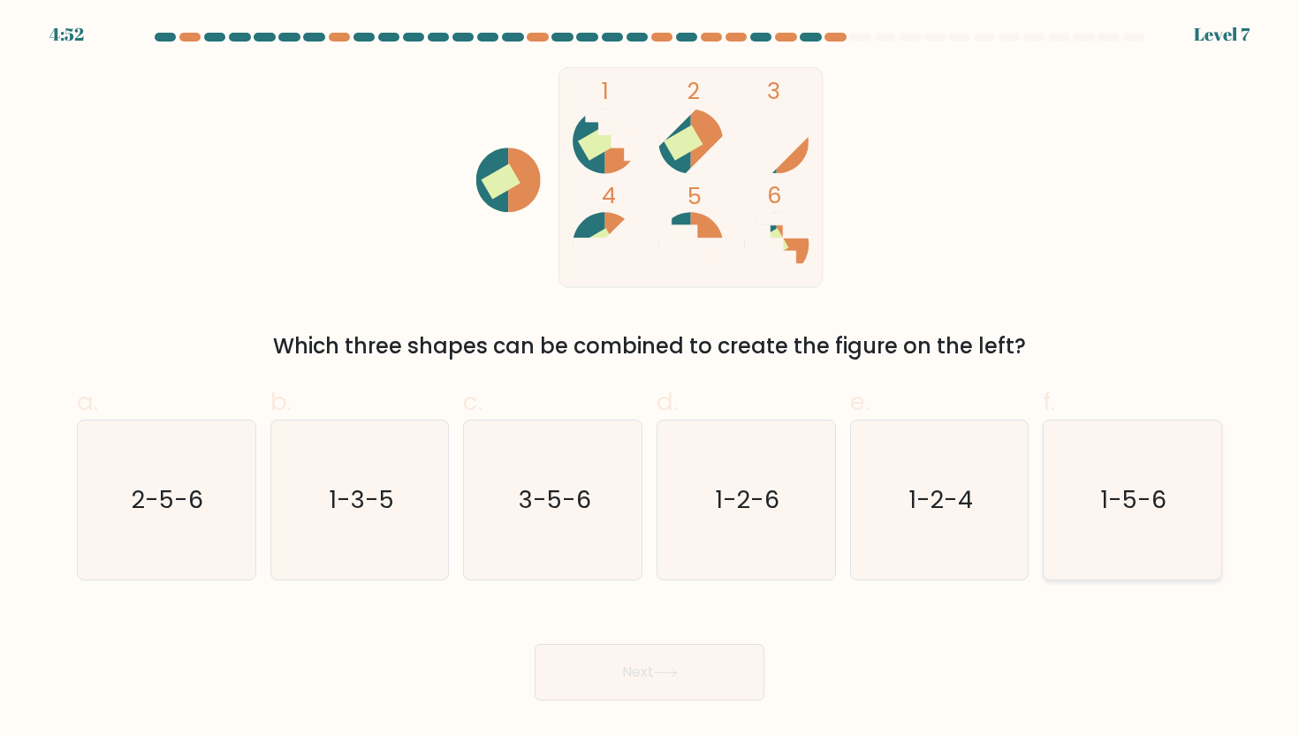
click at [1093, 499] on icon "1-5-6" at bounding box center [1132, 500] width 159 height 159
click at [650, 379] on input "f. 1-5-6" at bounding box center [650, 373] width 1 height 11
radio input "true"
click at [740, 682] on button "Next" at bounding box center [650, 672] width 230 height 57
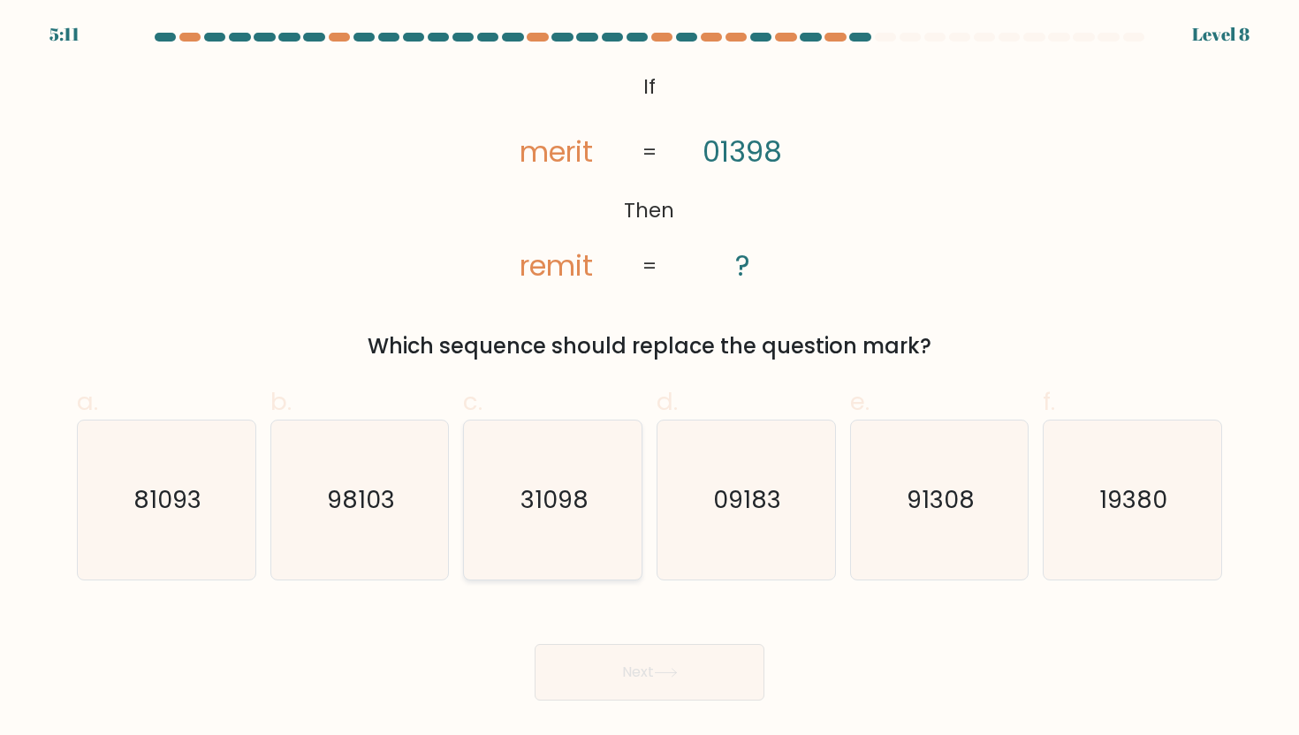
click at [599, 552] on icon "31098" at bounding box center [553, 500] width 159 height 159
click at [650, 379] on input "c. 31098" at bounding box center [650, 373] width 1 height 11
radio input "true"
click at [691, 686] on button "Next" at bounding box center [650, 672] width 230 height 57
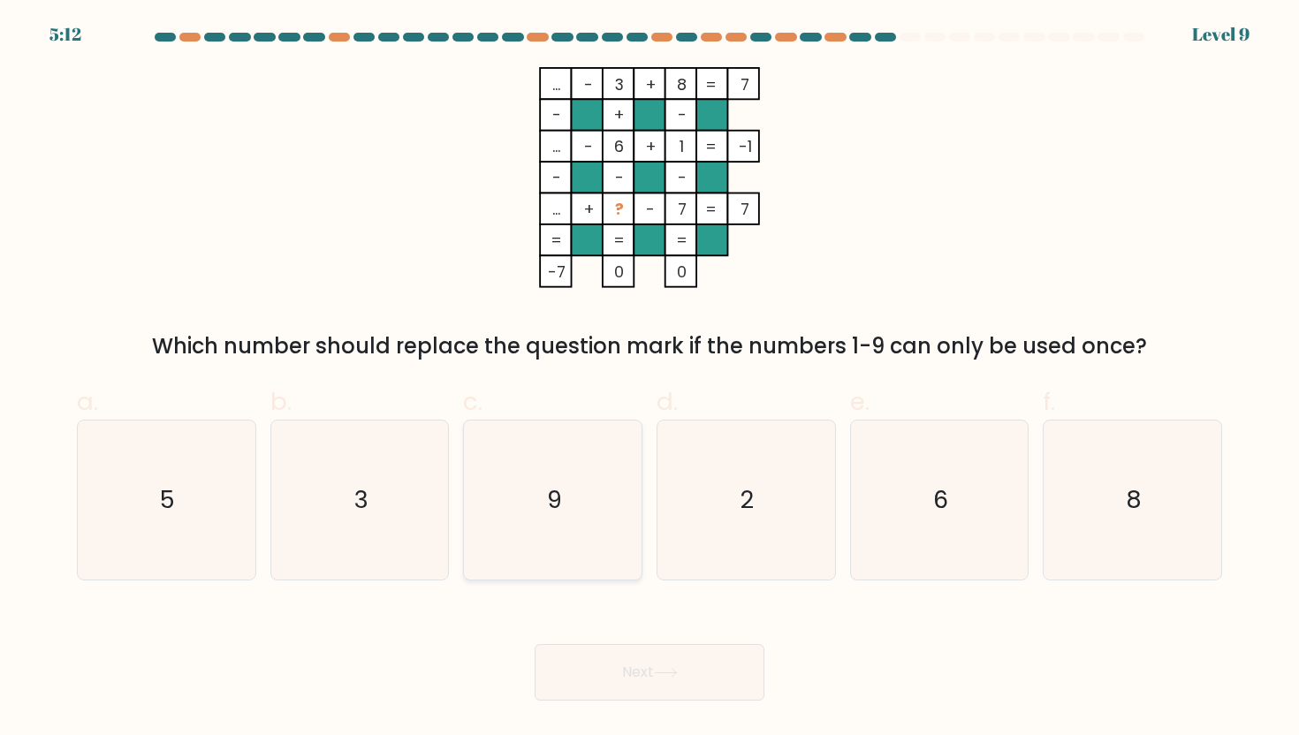
click at [559, 566] on icon "9" at bounding box center [553, 500] width 159 height 159
click at [650, 379] on input "c. 9" at bounding box center [650, 373] width 1 height 11
radio input "true"
click at [591, 694] on button "Next" at bounding box center [650, 672] width 230 height 57
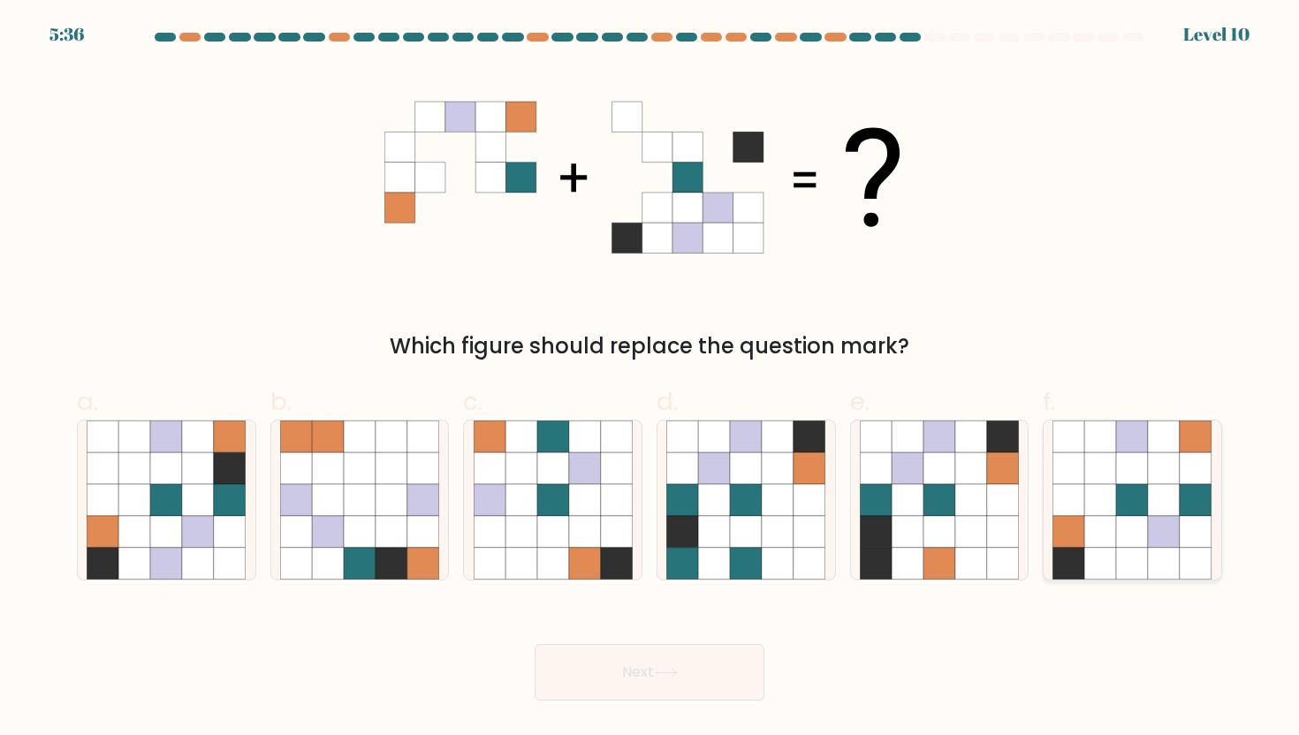
click at [1138, 534] on icon at bounding box center [1133, 532] width 32 height 32
click at [650, 379] on input "f." at bounding box center [650, 373] width 1 height 11
radio input "true"
click at [657, 690] on button "Next" at bounding box center [650, 672] width 230 height 57
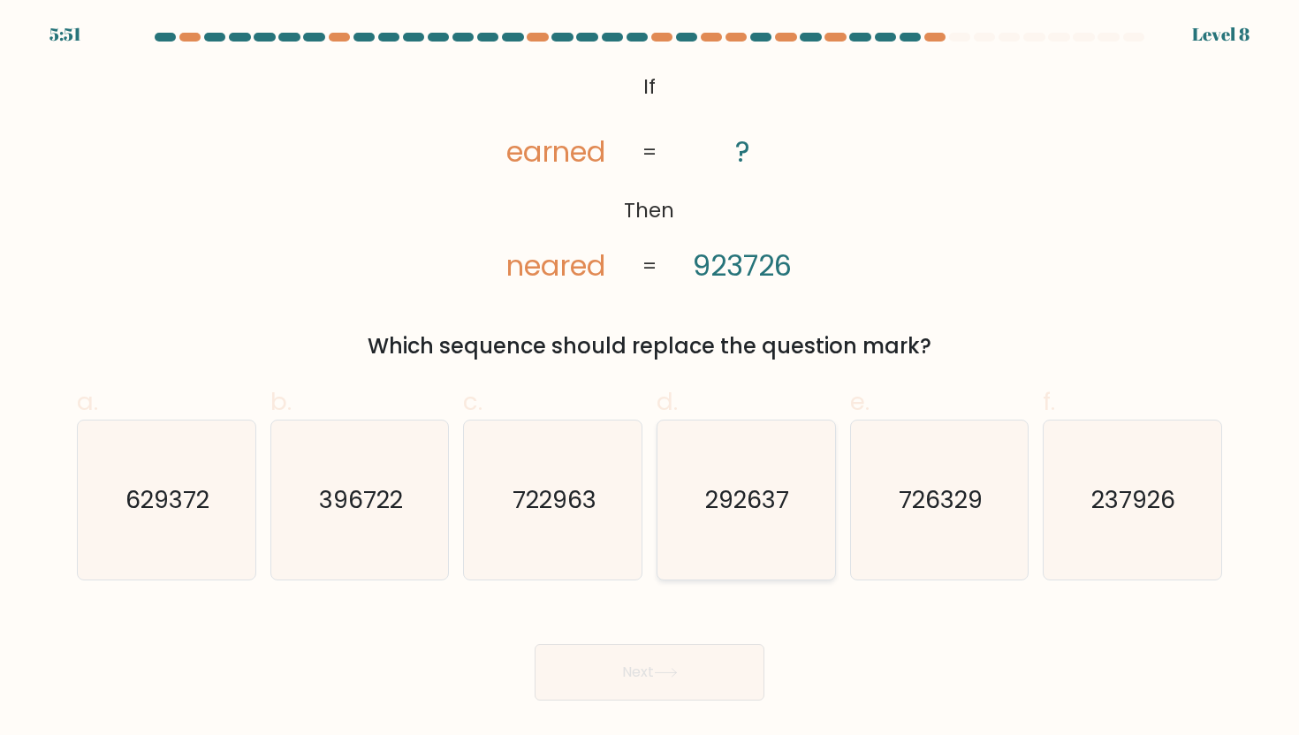
click at [727, 517] on icon "292637" at bounding box center [745, 500] width 159 height 159
click at [650, 379] on input "d. 292637" at bounding box center [650, 373] width 1 height 11
radio input "true"
click at [673, 671] on icon at bounding box center [666, 673] width 24 height 10
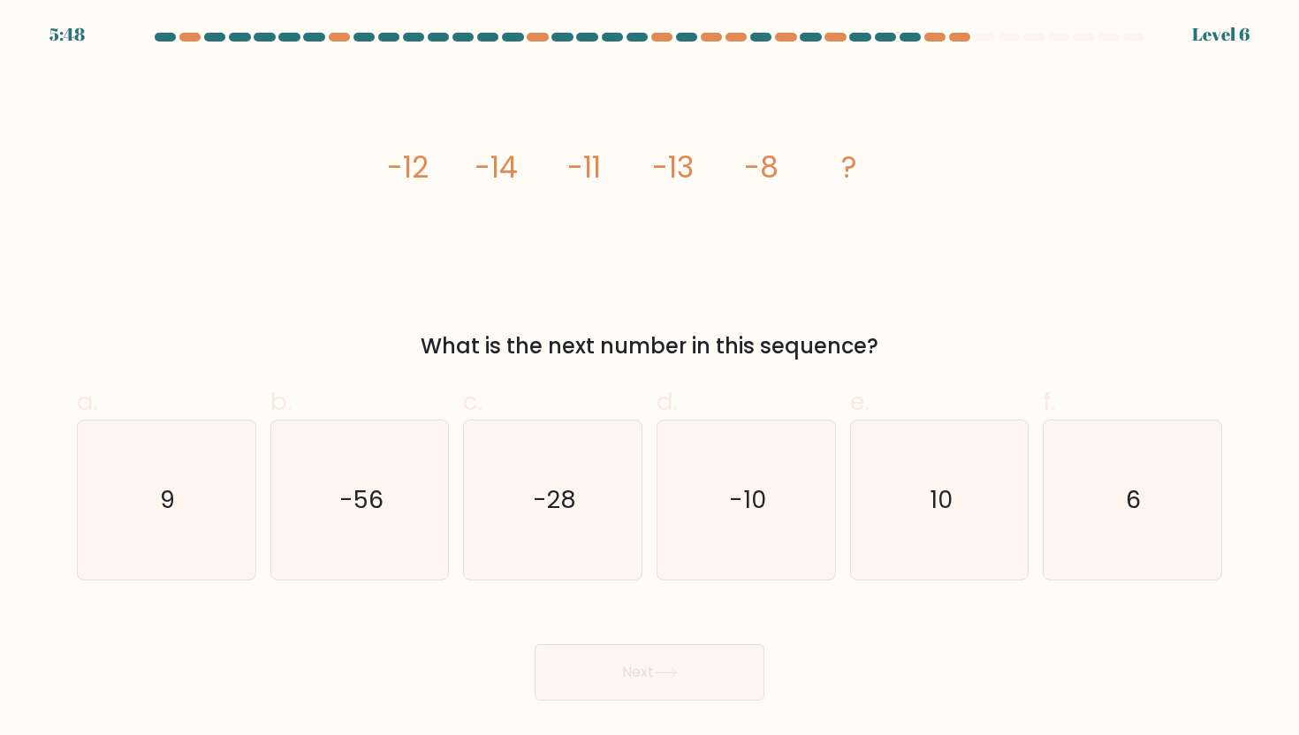
click at [1037, 554] on div "f. 6" at bounding box center [1133, 483] width 194 height 198
click at [910, 522] on icon "10" at bounding box center [939, 500] width 159 height 159
click at [650, 379] on input "e. 10" at bounding box center [650, 373] width 1 height 11
radio input "true"
click at [690, 678] on button "Next" at bounding box center [650, 672] width 230 height 57
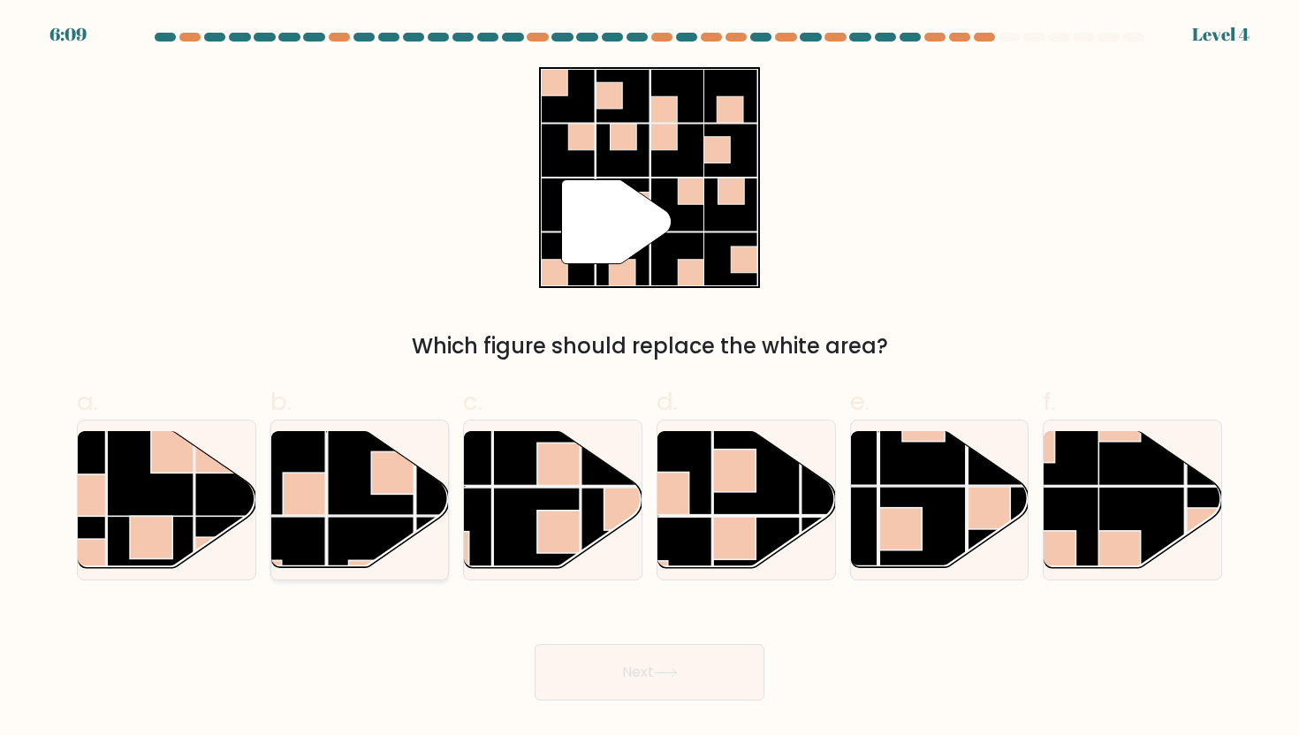
click at [374, 506] on rect at bounding box center [371, 472] width 87 height 87
click at [650, 379] on input "b." at bounding box center [650, 373] width 1 height 11
radio input "true"
click at [666, 670] on icon at bounding box center [666, 673] width 24 height 10
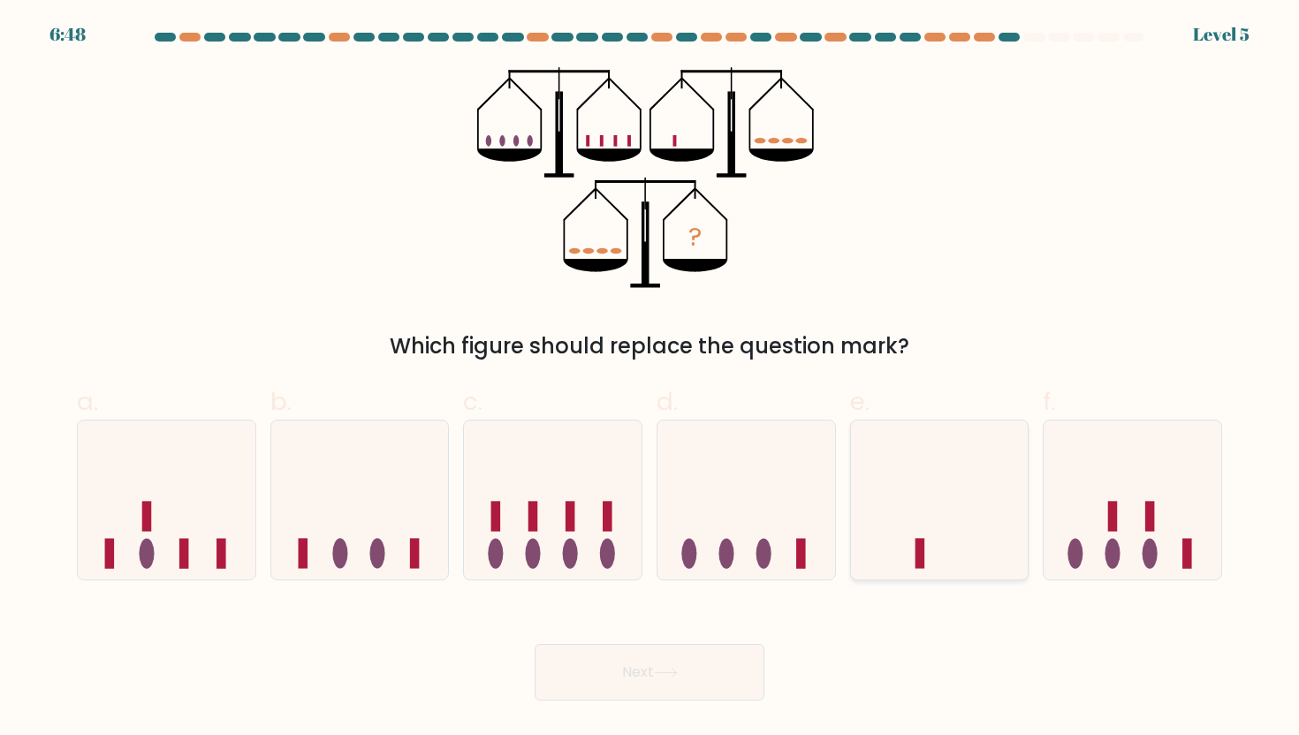
click at [933, 514] on icon at bounding box center [940, 500] width 178 height 147
click at [650, 379] on input "e." at bounding box center [650, 373] width 1 height 11
radio input "true"
click at [709, 666] on button "Next" at bounding box center [650, 672] width 230 height 57
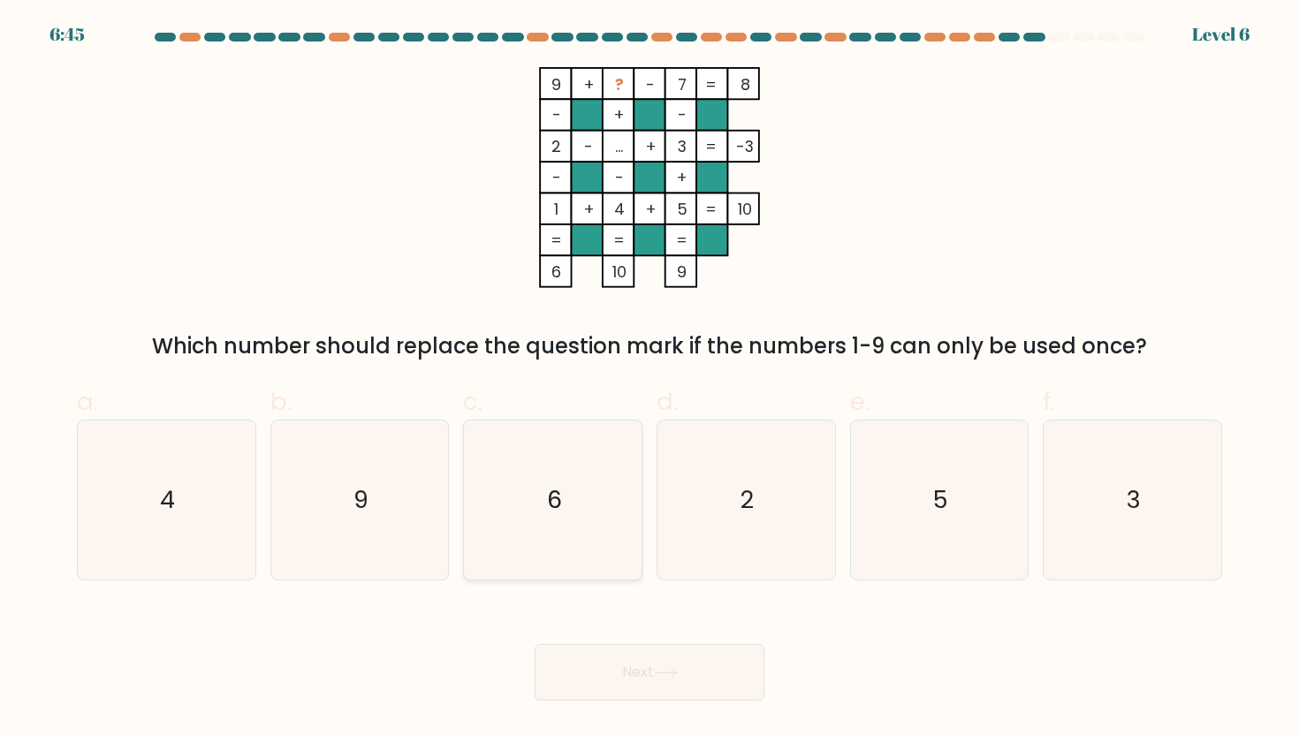
click at [579, 471] on icon "6" at bounding box center [553, 500] width 159 height 159
click at [650, 379] on input "c. 6" at bounding box center [650, 373] width 1 height 11
radio input "true"
click at [641, 670] on button "Next" at bounding box center [650, 672] width 230 height 57
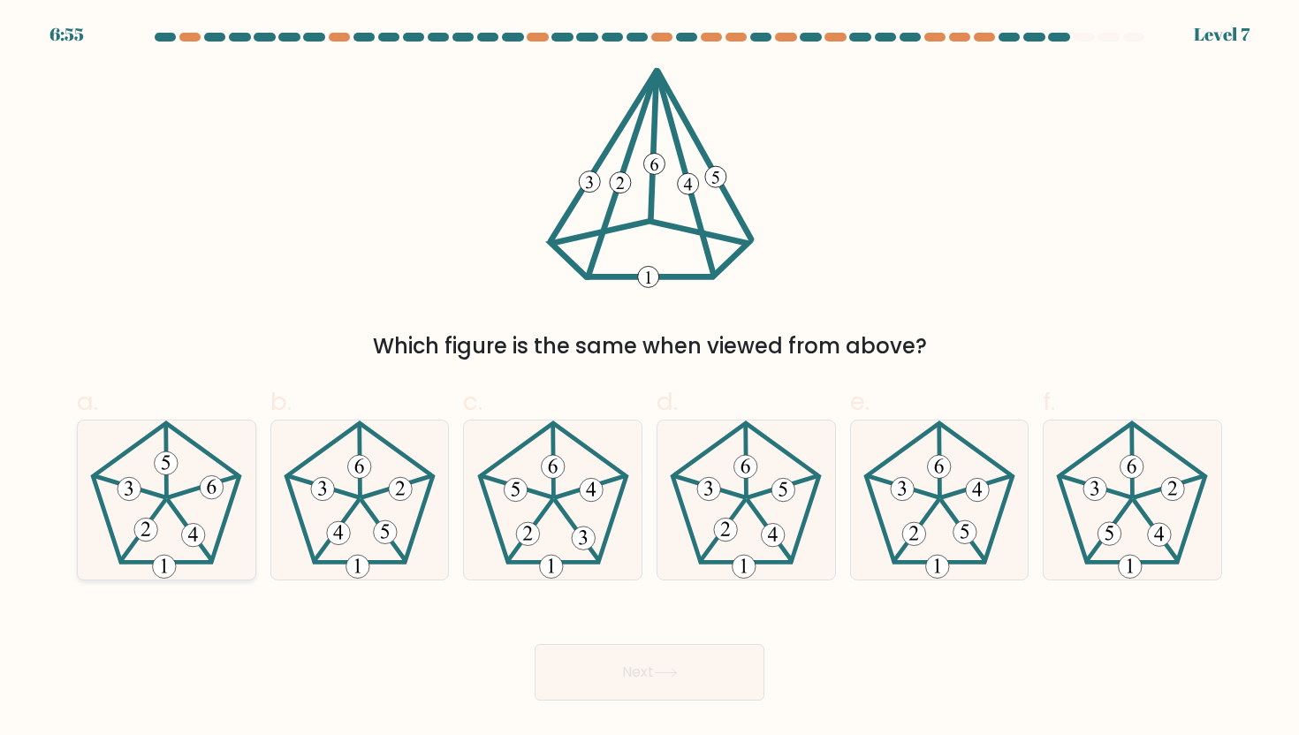
click at [206, 510] on icon at bounding box center [166, 500] width 159 height 159
click at [650, 379] on input "a." at bounding box center [650, 373] width 1 height 11
radio input "true"
click at [643, 684] on button "Next" at bounding box center [650, 672] width 230 height 57
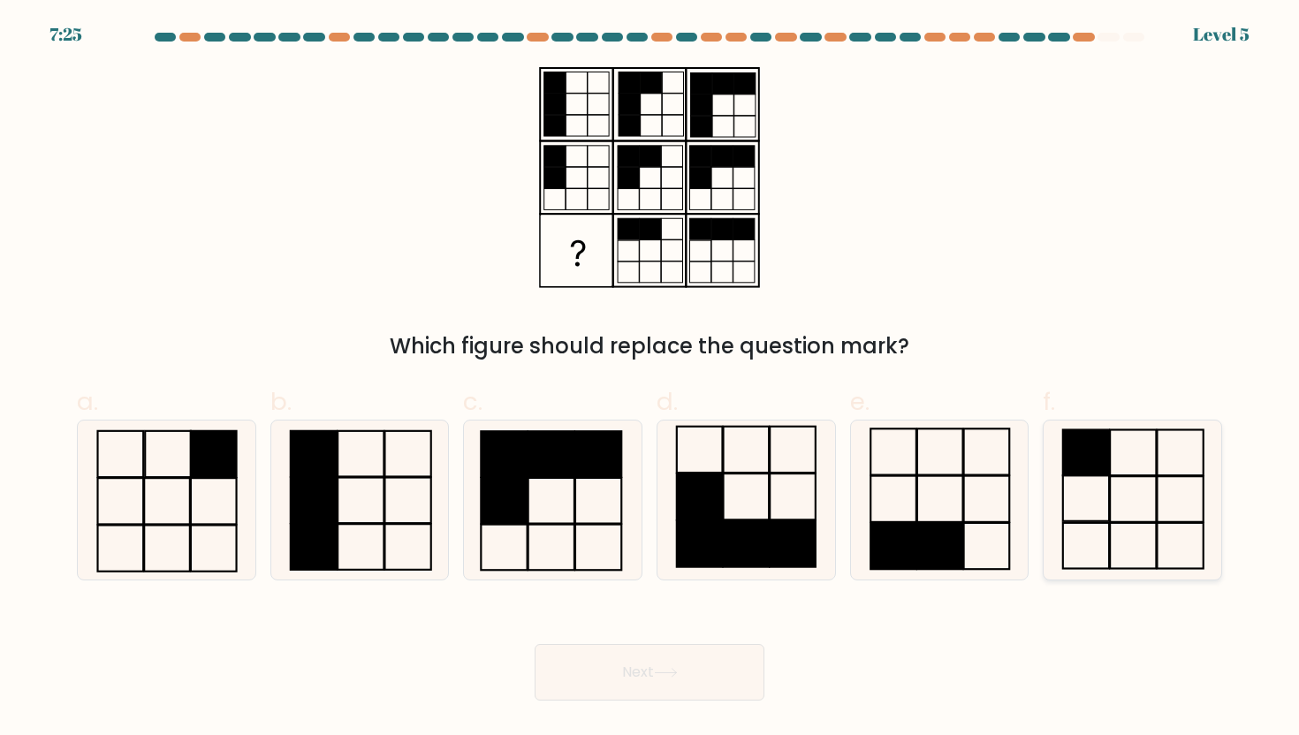
click at [1112, 476] on rect at bounding box center [1134, 499] width 46 height 46
click at [650, 379] on input "f." at bounding box center [650, 373] width 1 height 11
radio input "true"
click at [655, 690] on button "Next" at bounding box center [650, 672] width 230 height 57
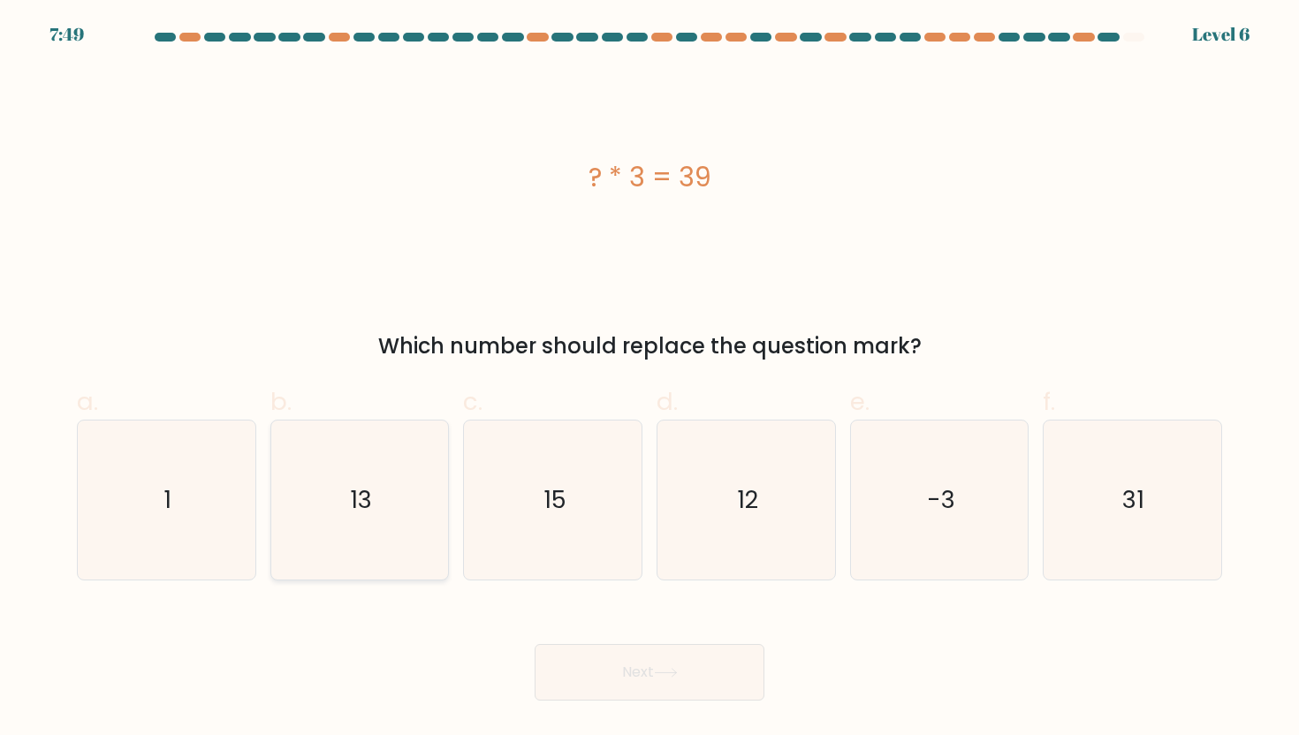
click at [413, 540] on icon "13" at bounding box center [359, 500] width 159 height 159
click at [650, 379] on input "b. 13" at bounding box center [650, 373] width 1 height 11
radio input "true"
click at [692, 694] on button "Next" at bounding box center [650, 672] width 230 height 57
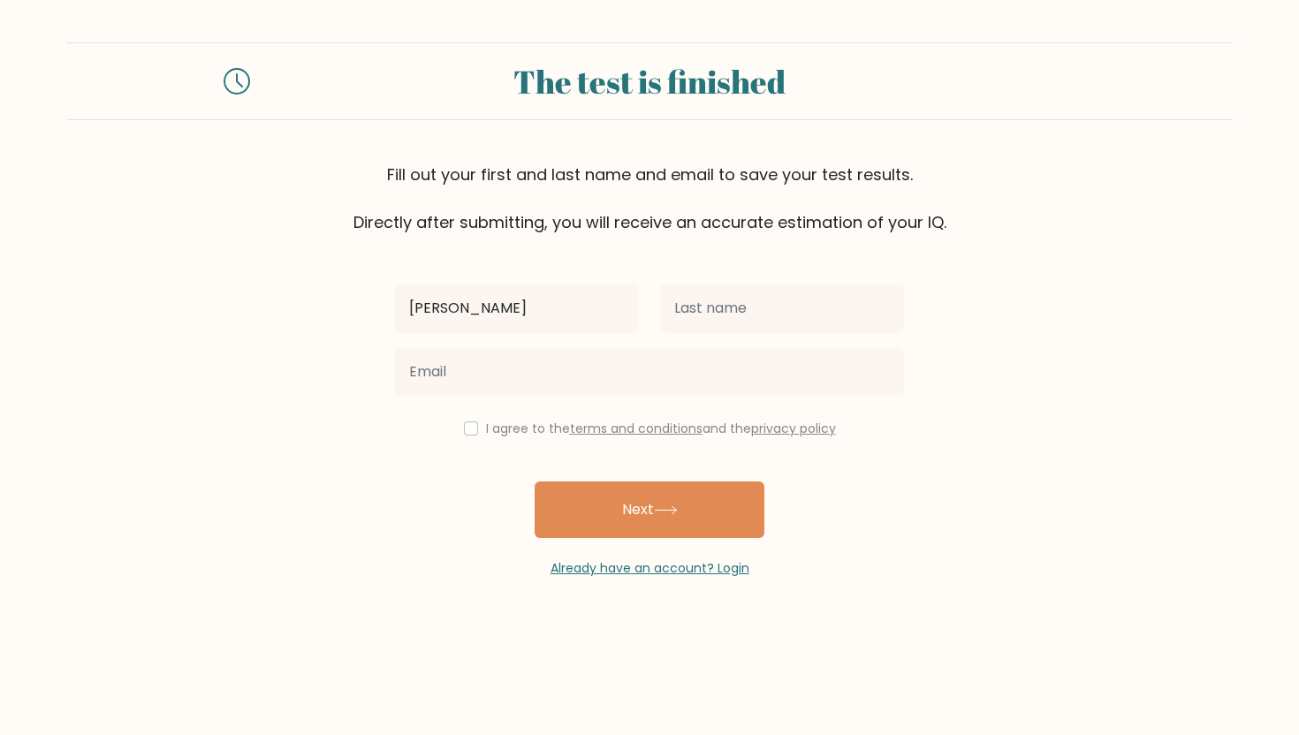
type input "[PERSON_NAME]"
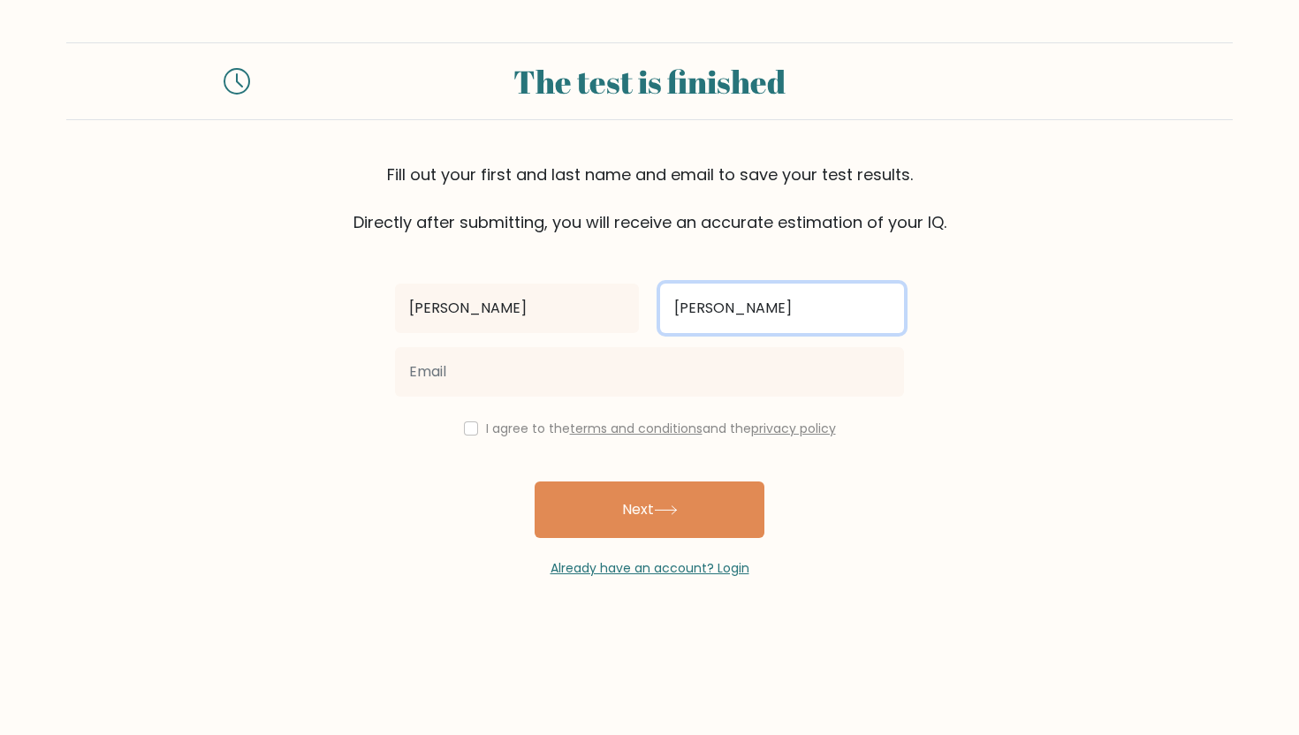
type input "Cuevas"
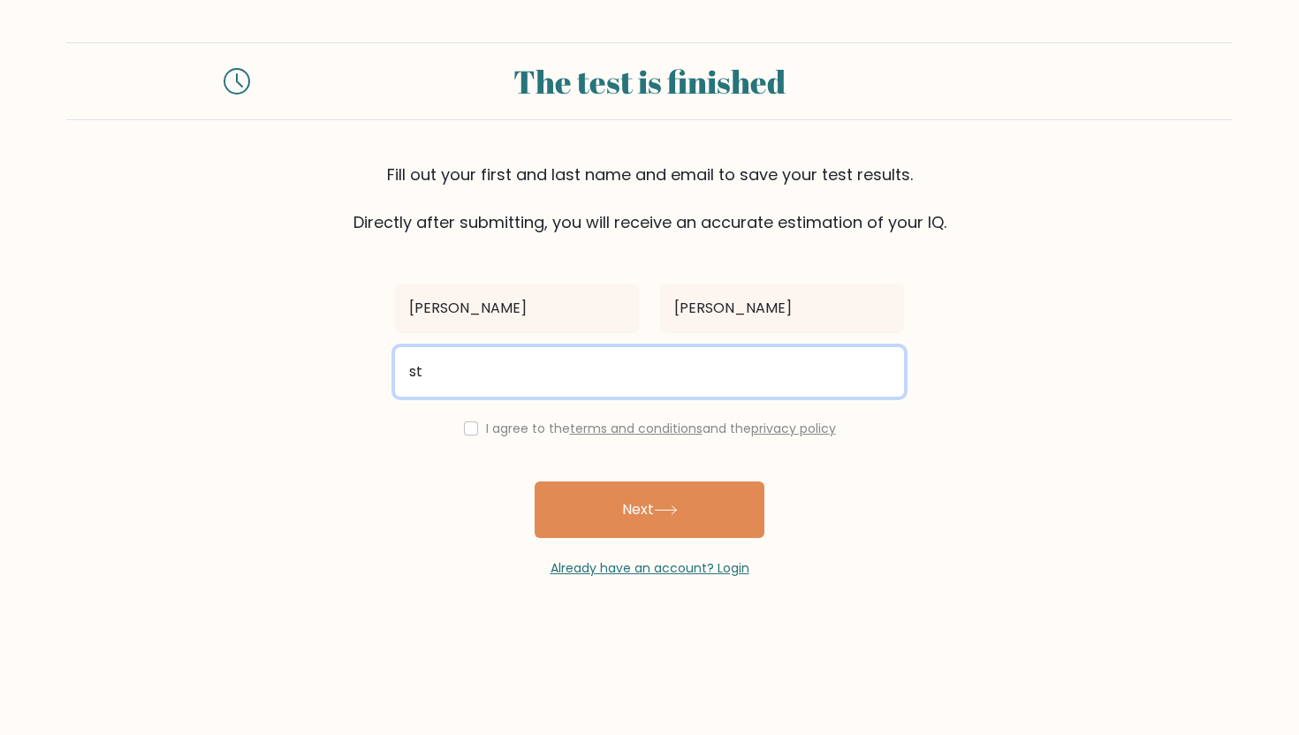
type input "stpnantnybznz@gmail.com"
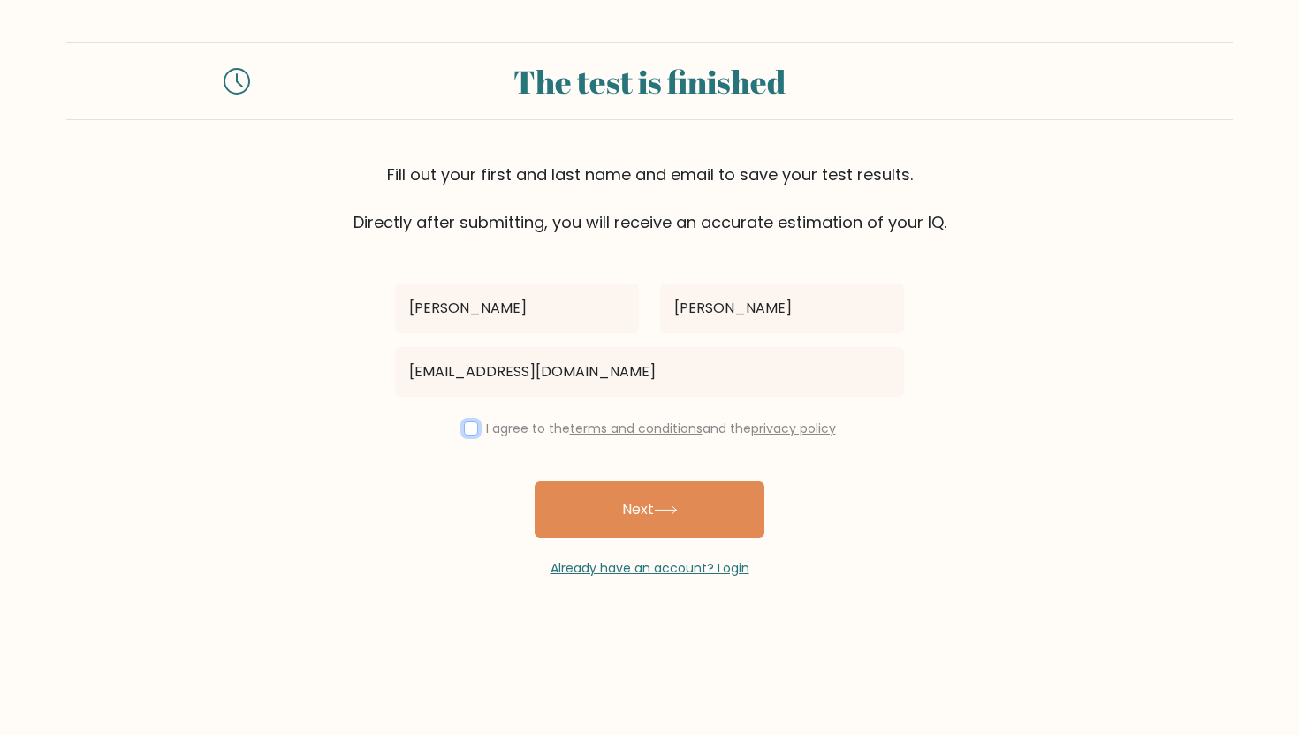
click at [470, 431] on input "checkbox" at bounding box center [471, 429] width 14 height 14
checkbox input "true"
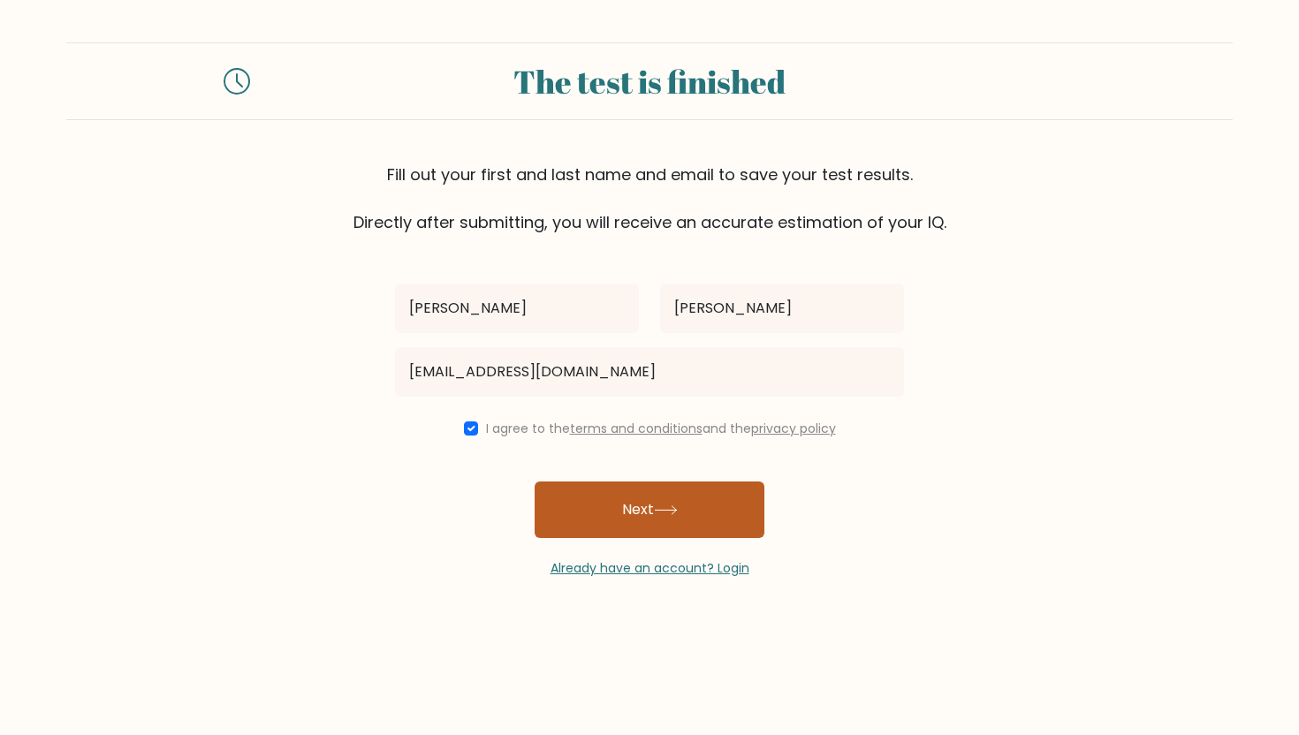
click at [619, 528] on button "Next" at bounding box center [650, 510] width 230 height 57
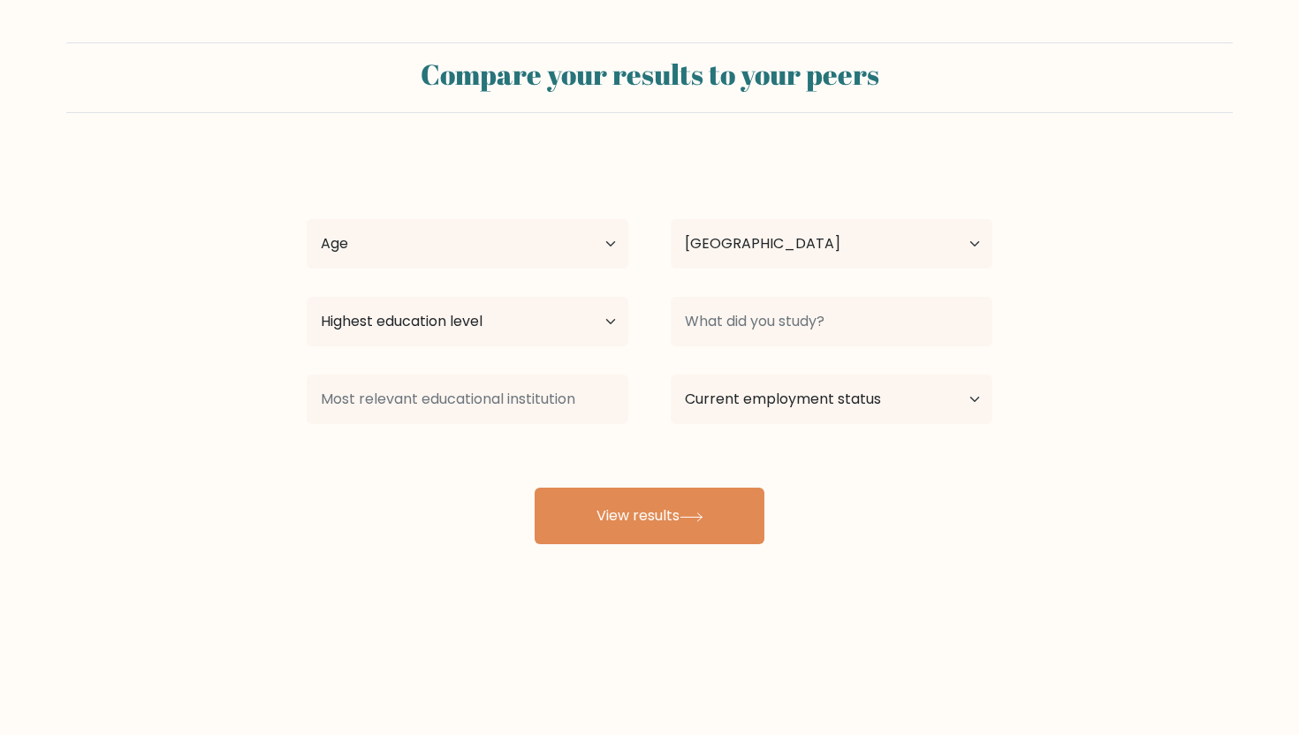
select select "PH"
click at [511, 260] on select "Age Under 18 years old 18-24 years old 25-34 years old 35-44 years old 45-54 ye…" at bounding box center [468, 243] width 322 height 49
select select "25_34"
click at [427, 320] on select "Highest education level No schooling Primary Lower Secondary Upper Secondary Oc…" at bounding box center [468, 321] width 322 height 49
select select "bachelors_degree"
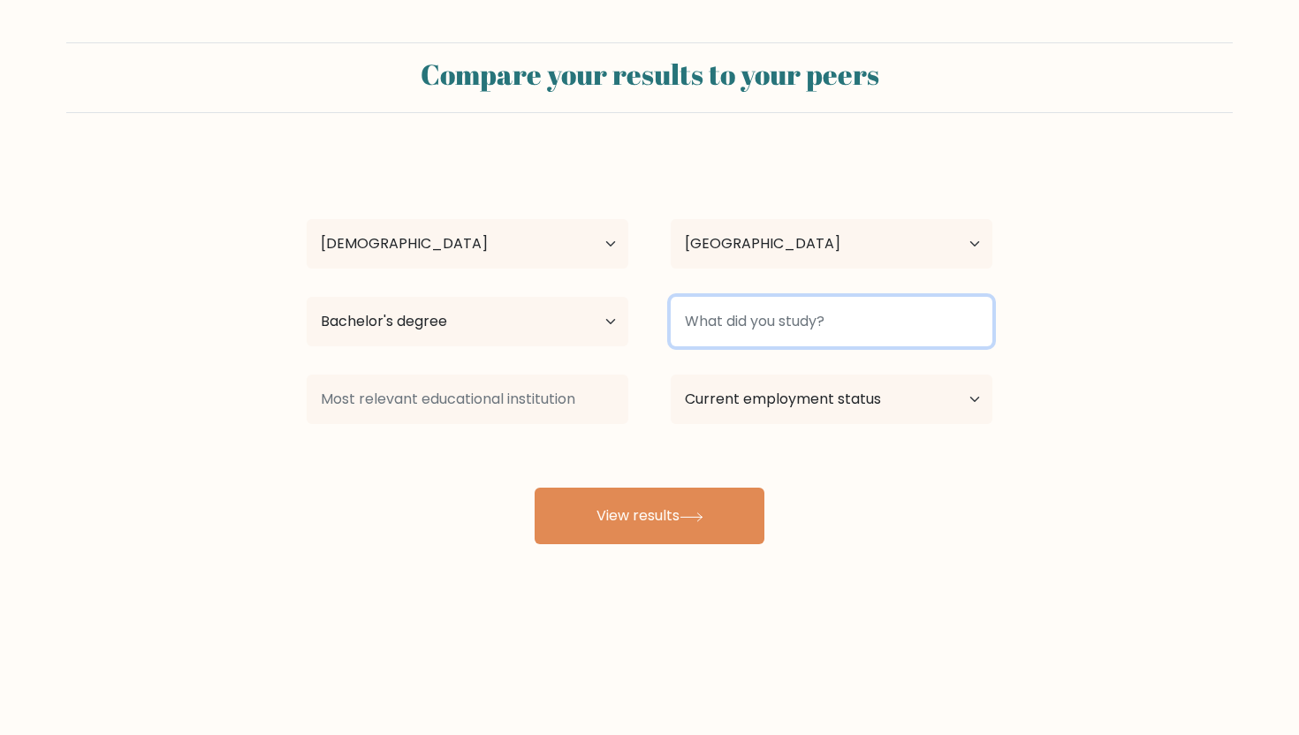
click at [695, 320] on input at bounding box center [832, 321] width 322 height 49
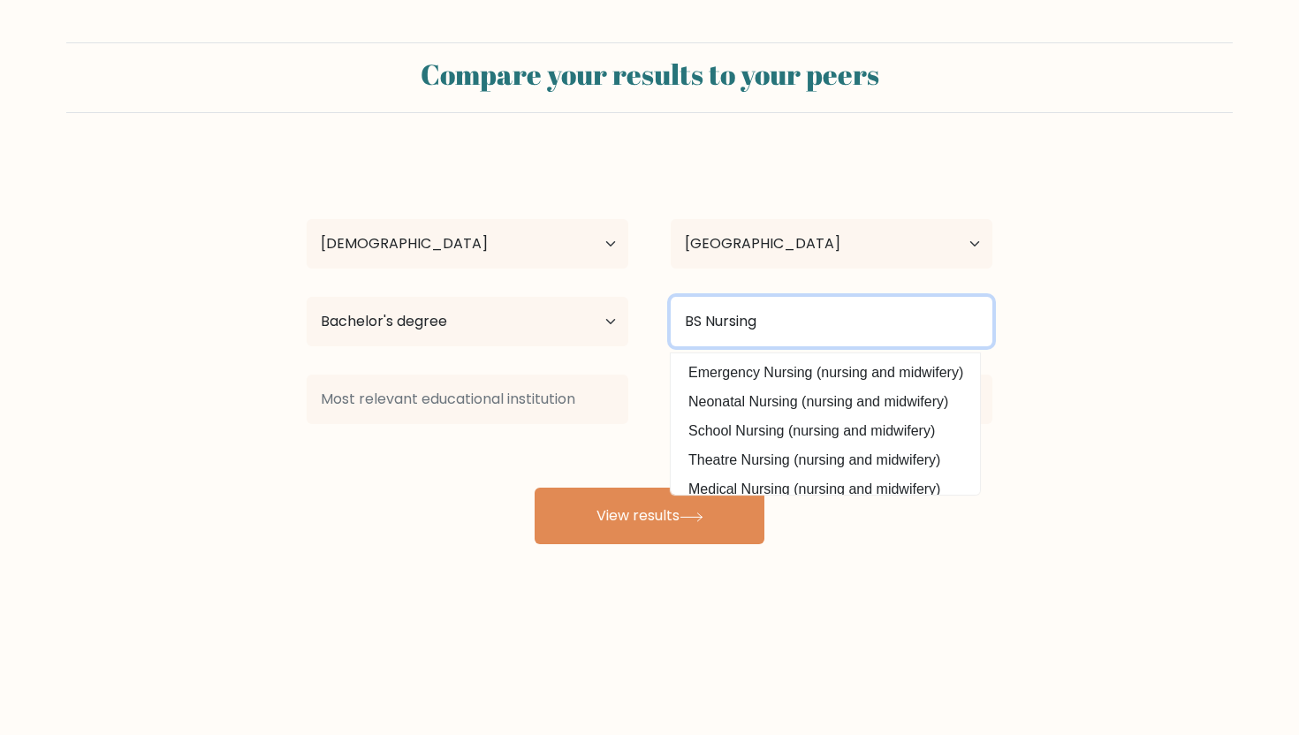
scroll to position [159, 0]
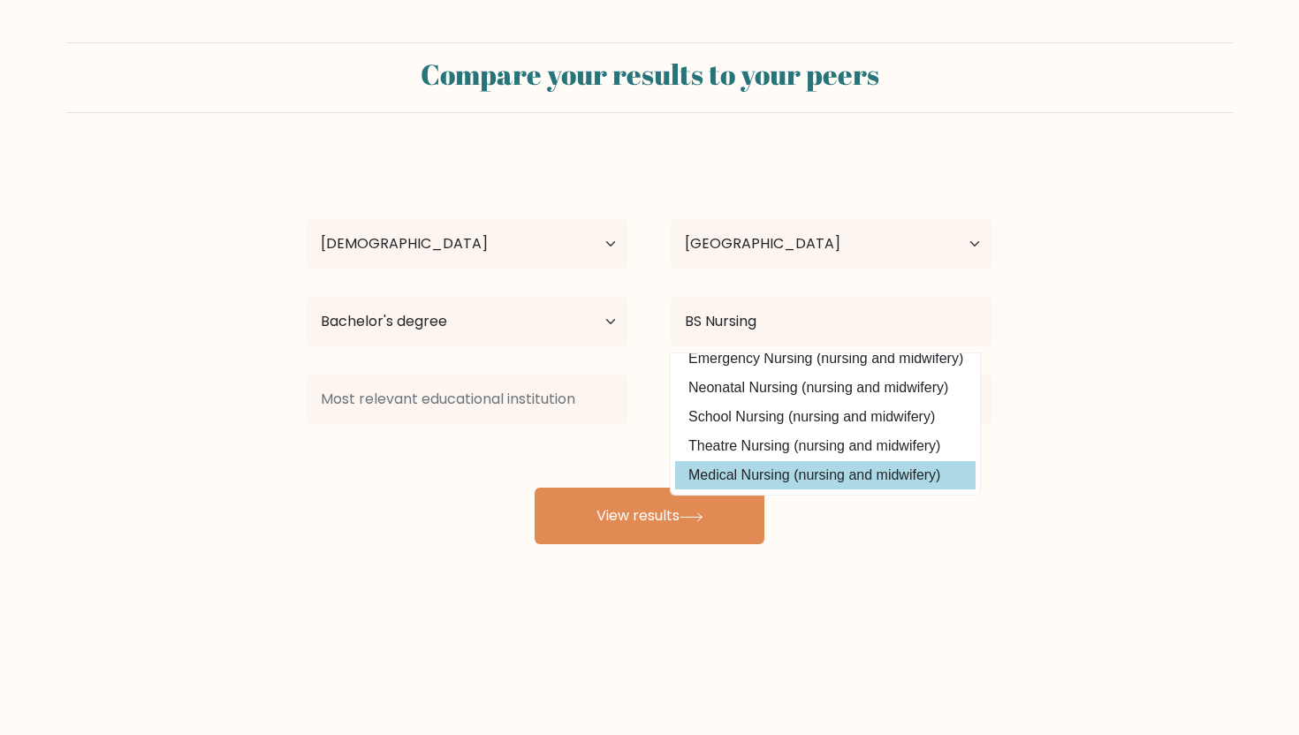
click at [698, 477] on option "Medical Nursing (nursing and midwifery)" at bounding box center [825, 475] width 301 height 28
type input "Medical Nursing"
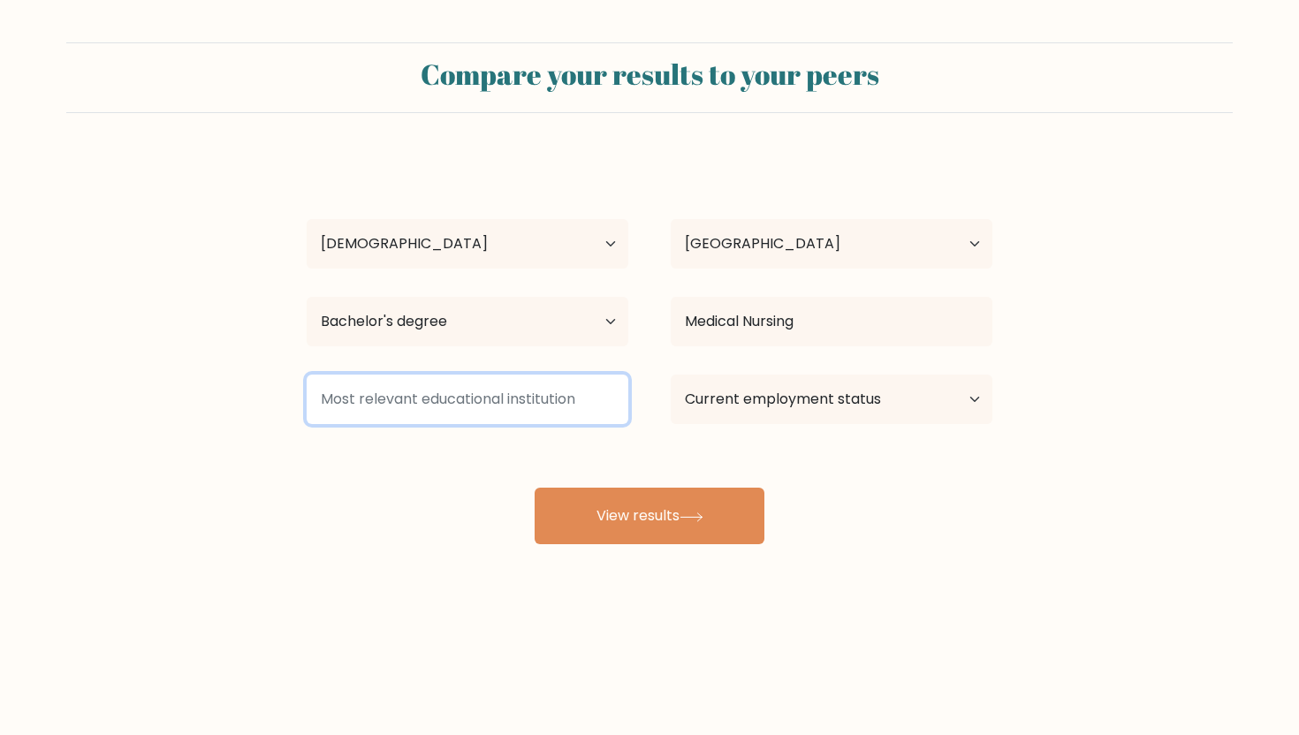
click at [522, 404] on input at bounding box center [468, 399] width 322 height 49
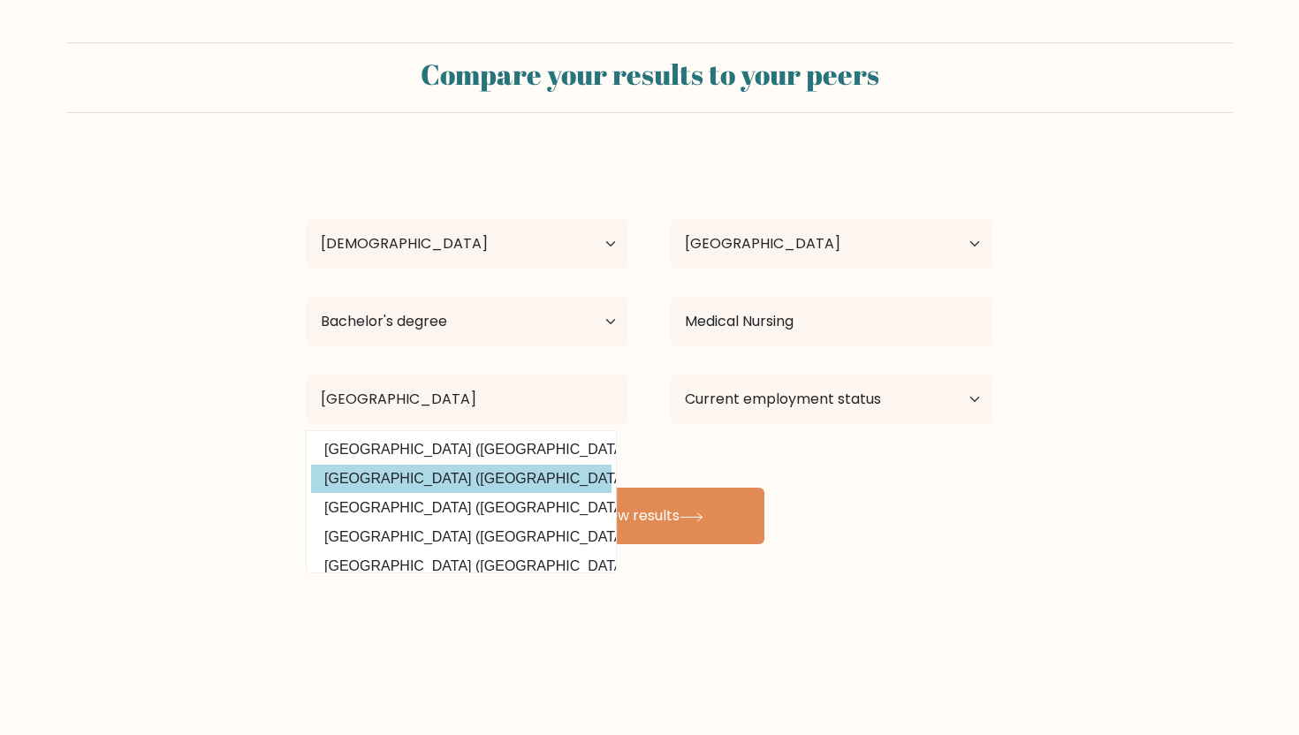
click at [442, 483] on option "Mindanao State University (Philippines)" at bounding box center [461, 479] width 301 height 28
type input "Mindanao State University"
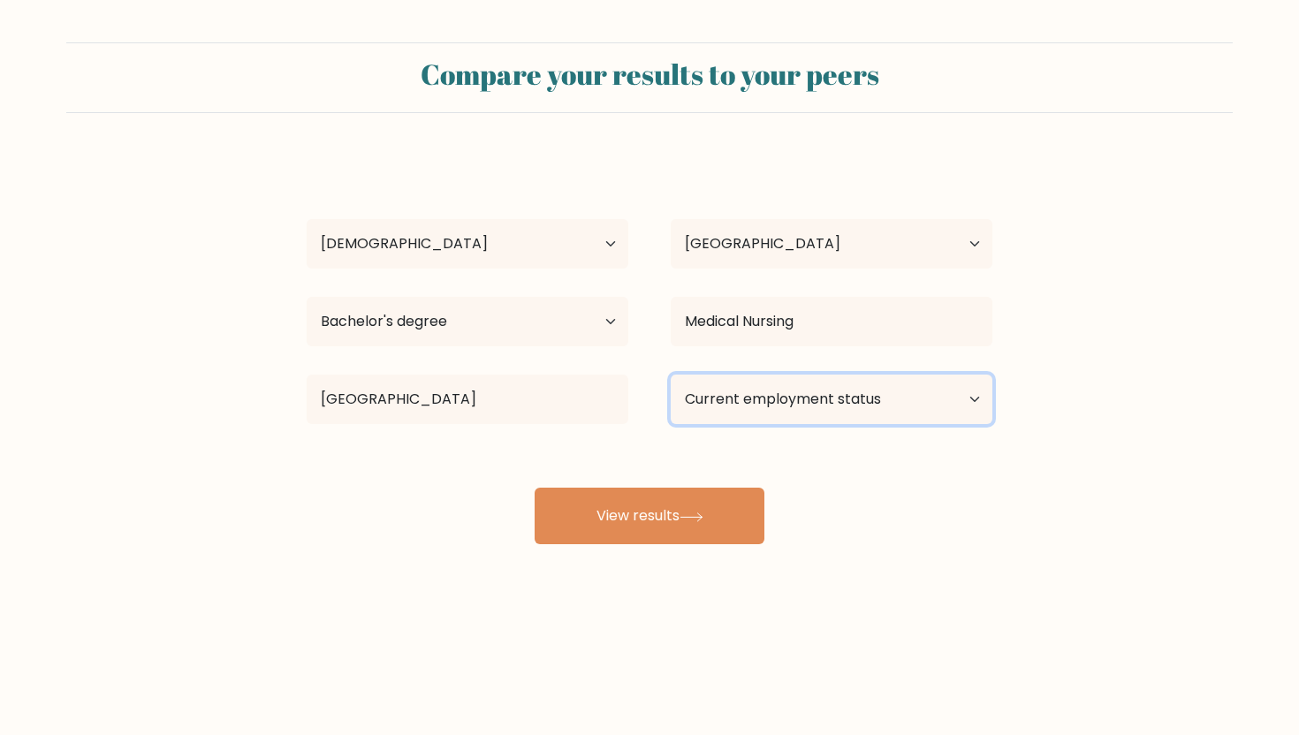
click at [708, 399] on select "Current employment status Employed Student Retired Other / prefer not to answer" at bounding box center [832, 399] width 322 height 49
select select "other"
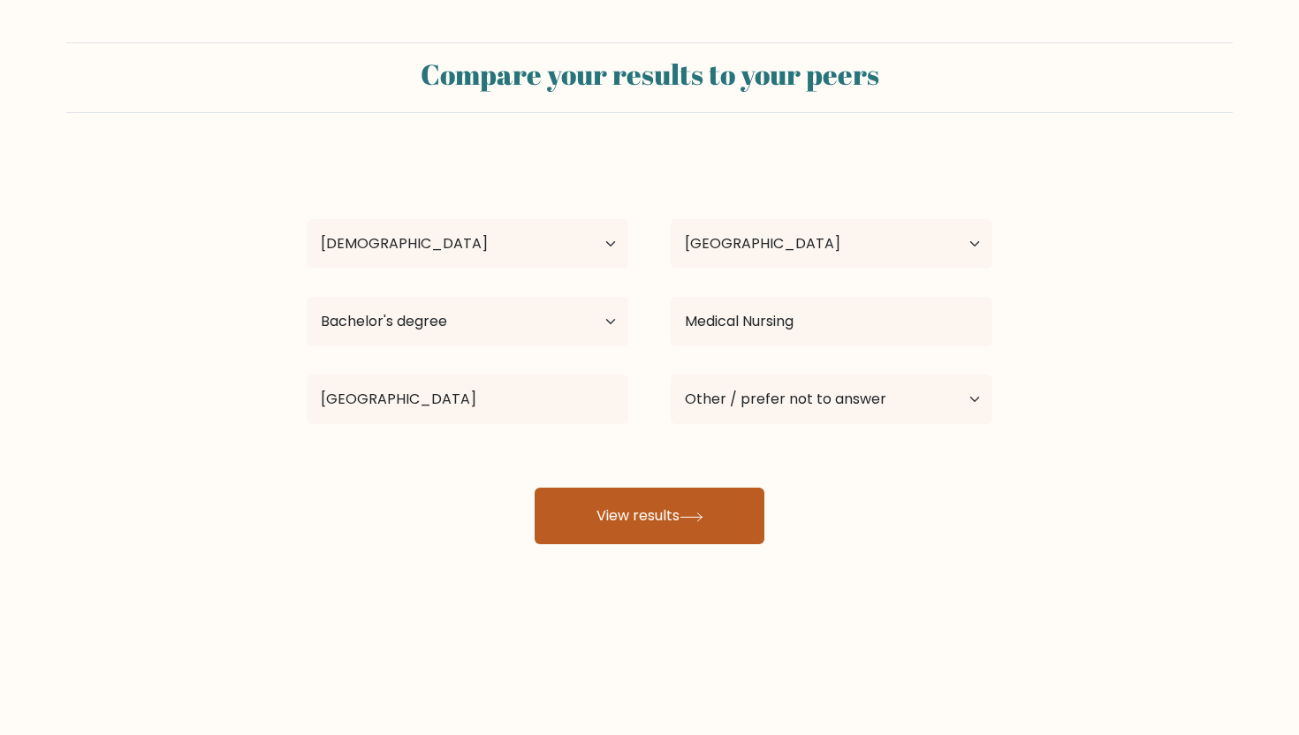
click at [683, 522] on button "View results" at bounding box center [650, 516] width 230 height 57
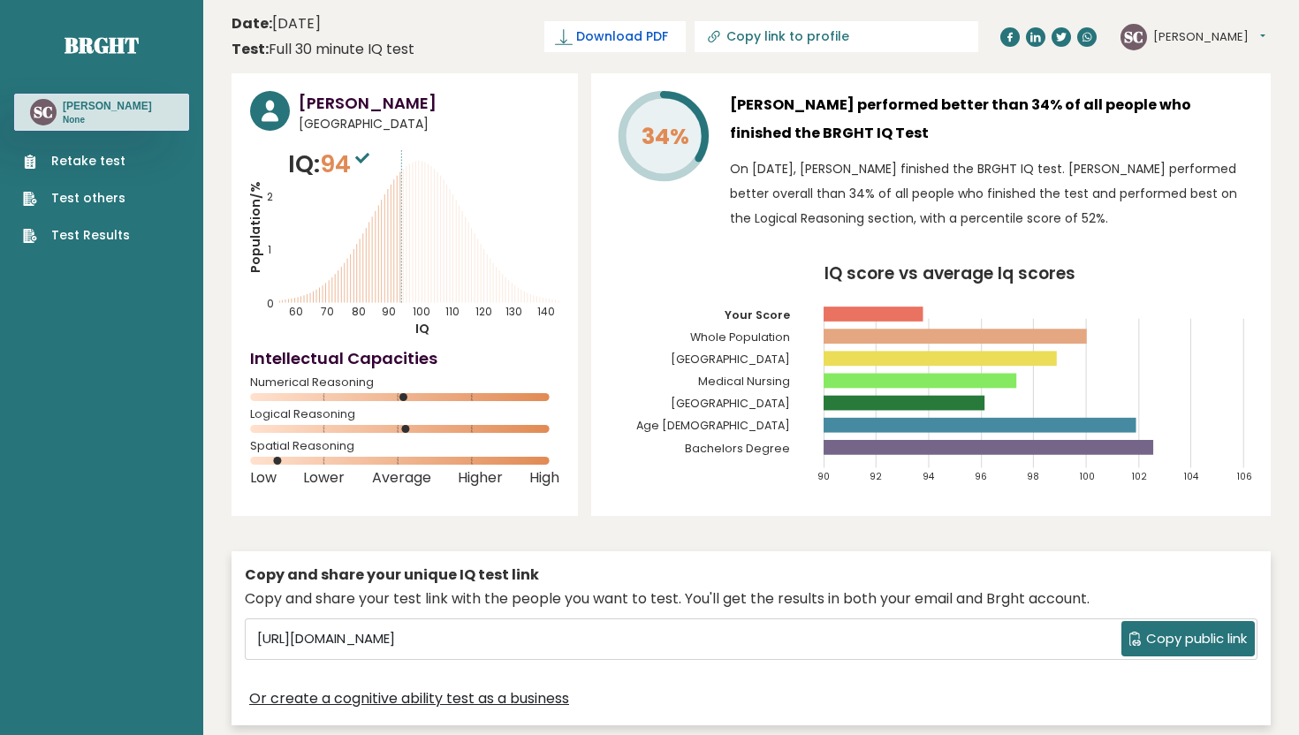
click at [668, 28] on span "Download PDF" at bounding box center [622, 36] width 92 height 19
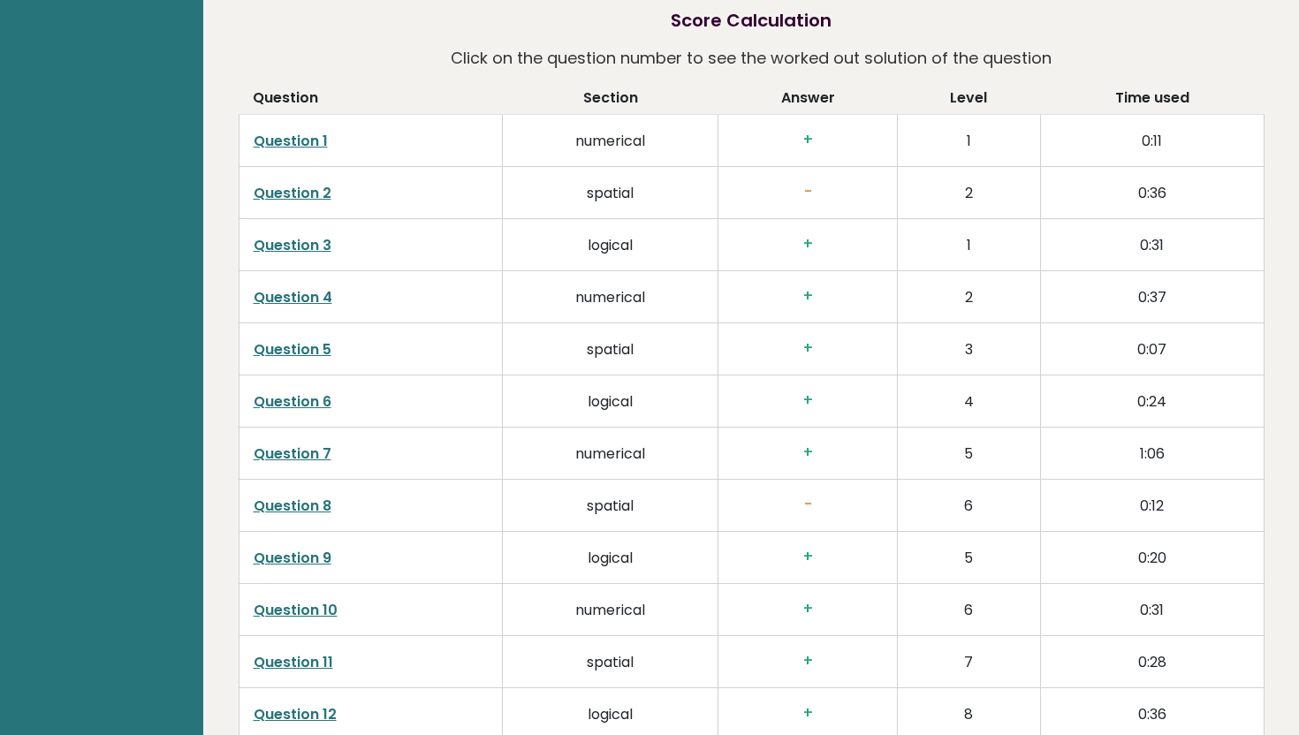
scroll to position [2771, 0]
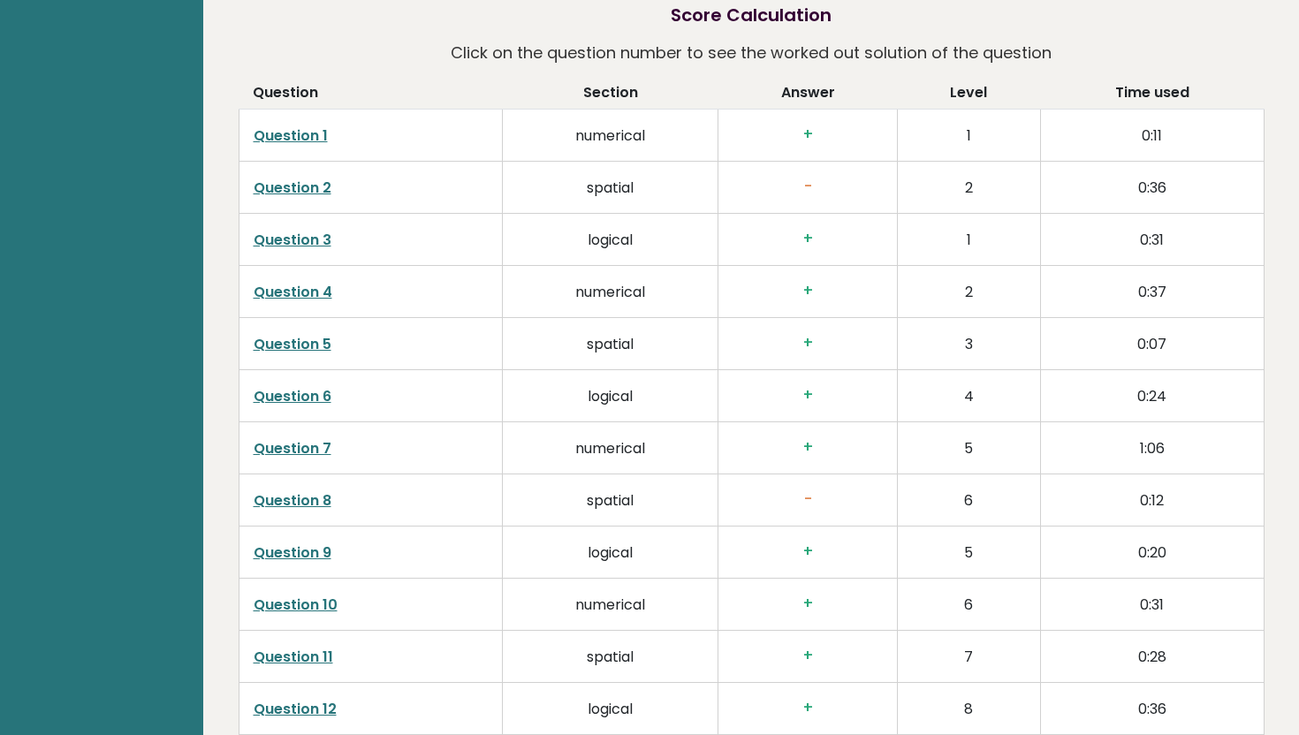
click at [290, 250] on link "Question 3" at bounding box center [293, 240] width 78 height 20
